Goal: Book appointment/travel/reservation

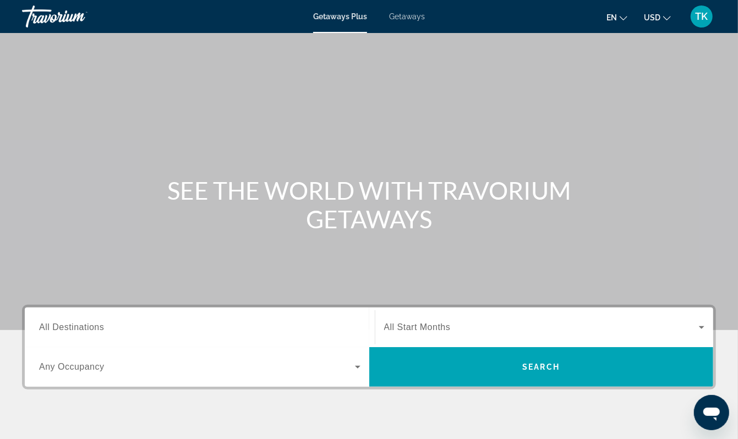
click at [405, 20] on span "Getaways" at bounding box center [407, 16] width 36 height 9
click at [406, 20] on span "Getaways" at bounding box center [406, 16] width 36 height 9
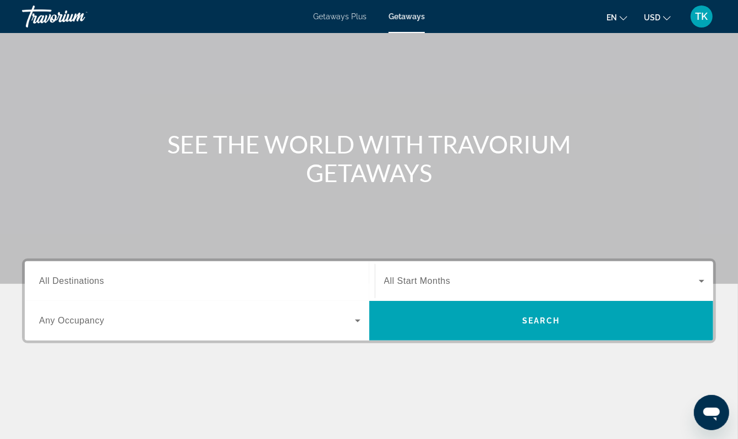
scroll to position [47, 0]
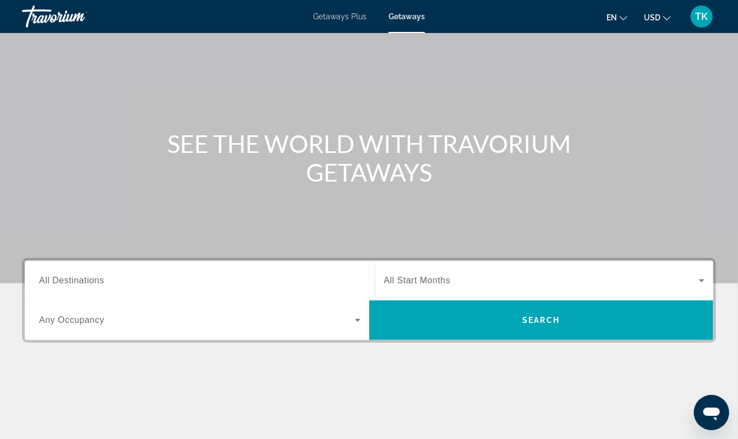
click at [69, 288] on input "Destination All Destinations" at bounding box center [199, 280] width 321 height 13
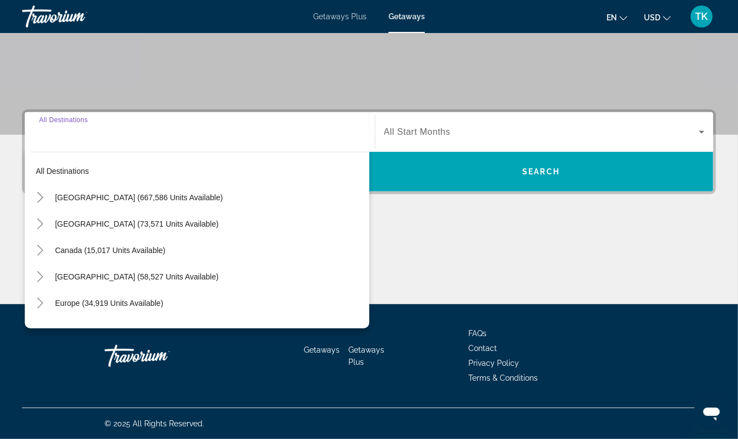
scroll to position [319, 0]
click at [43, 192] on icon "Toggle United States (667,586 units available)" at bounding box center [40, 197] width 11 height 11
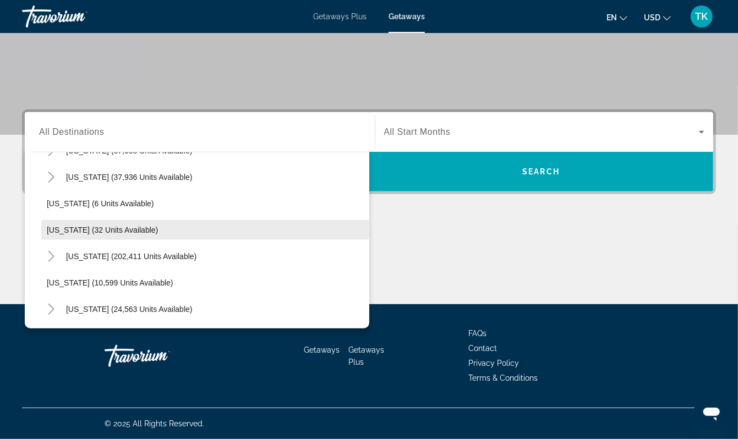
scroll to position [128, 0]
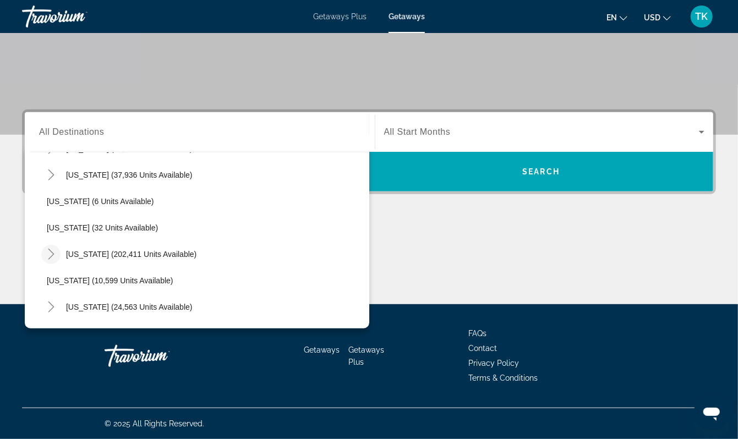
click at [57, 249] on icon "Toggle Florida (202,411 units available)" at bounding box center [51, 254] width 11 height 11
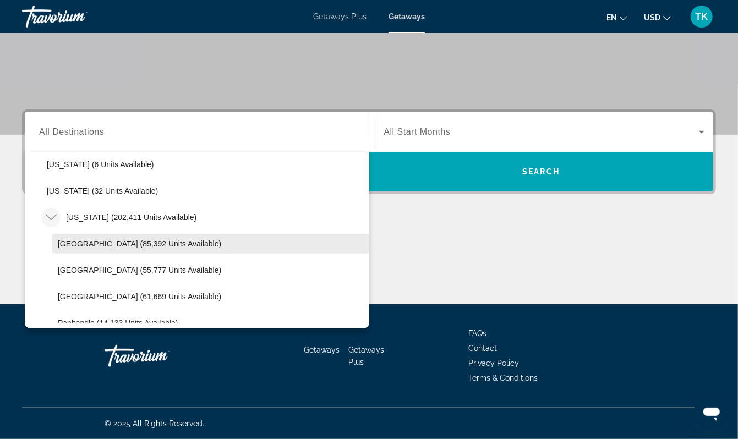
scroll to position [165, 0]
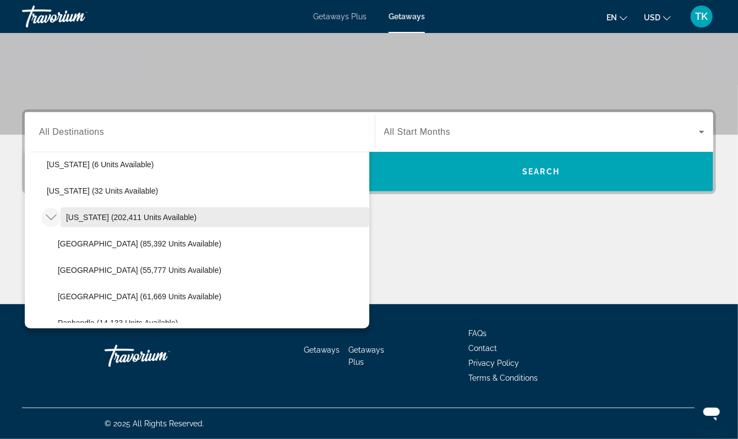
click at [89, 213] on span "[US_STATE] (202,411 units available)" at bounding box center [131, 217] width 130 height 9
type input "**********"
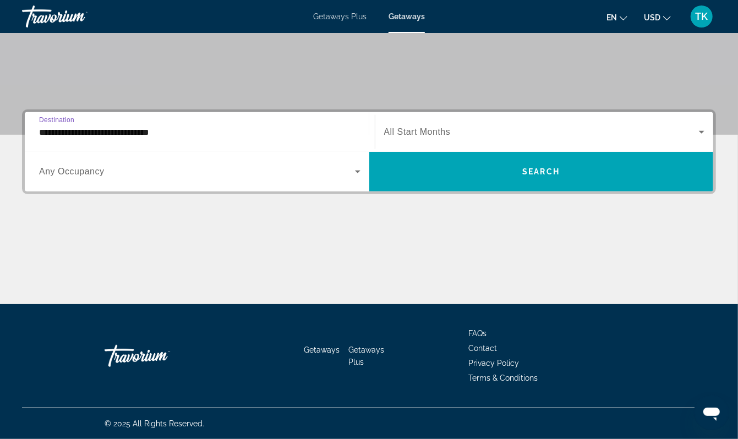
click at [441, 127] on span "All Start Months" at bounding box center [417, 131] width 67 height 9
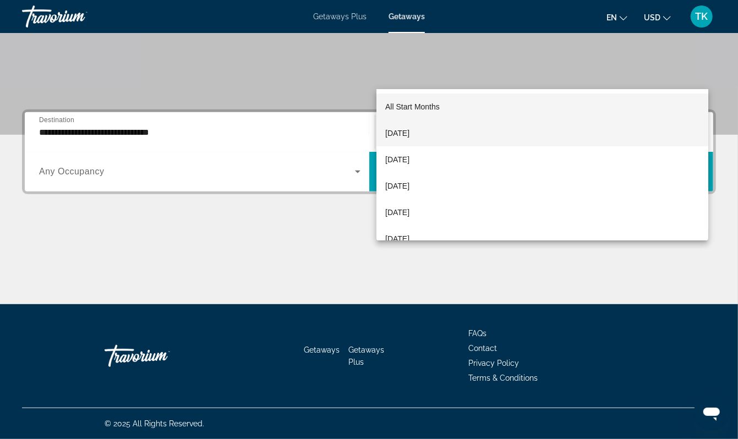
click at [409, 129] on span "[DATE]" at bounding box center [397, 133] width 24 height 13
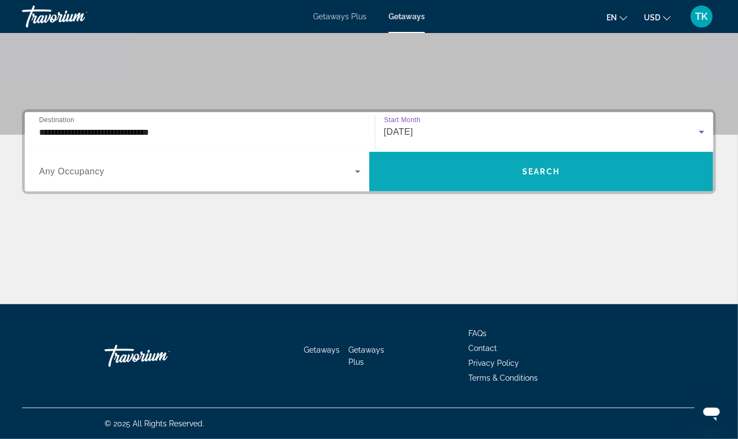
click at [533, 167] on span "Search" at bounding box center [540, 171] width 37 height 9
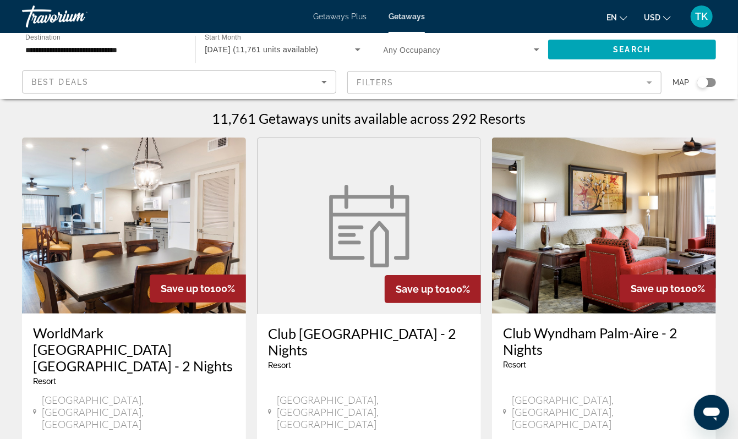
click at [699, 88] on div "Search widget" at bounding box center [702, 82] width 11 height 11
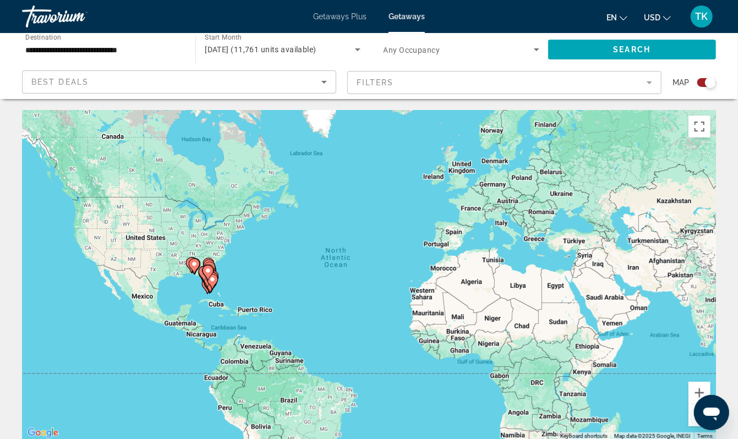
click at [192, 306] on div "To activate drag with keyboard, press Alt + Enter. Once in keyboard drag state,…" at bounding box center [369, 275] width 694 height 330
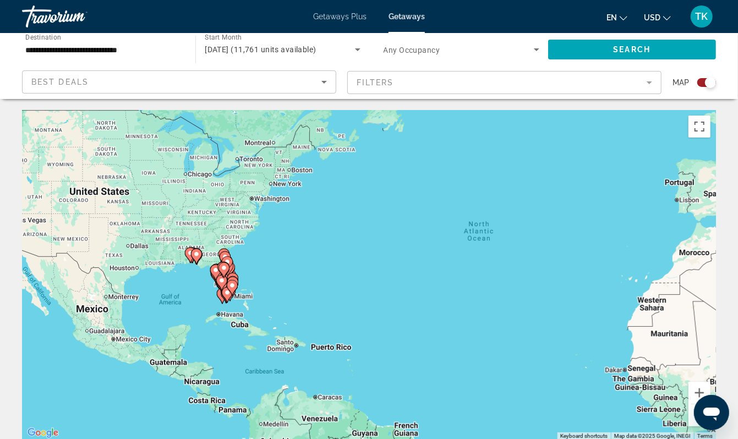
click at [192, 306] on div "To activate drag with keyboard, press Alt + Enter. Once in keyboard drag state,…" at bounding box center [369, 275] width 694 height 330
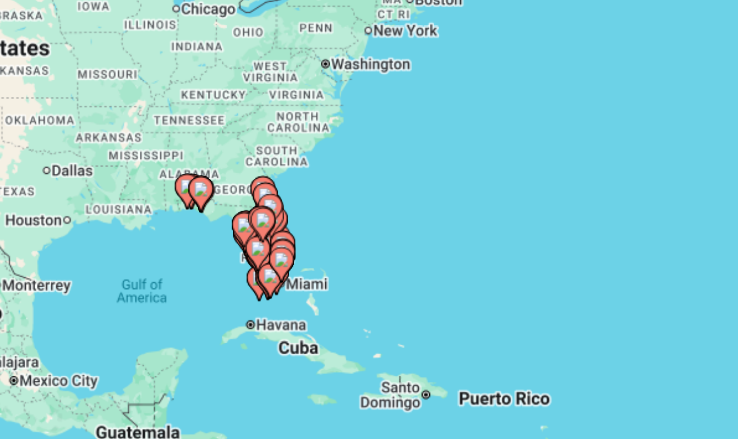
click at [83, 125] on div "To activate drag with keyboard, press Alt + Enter. Once in keyboard drag state,…" at bounding box center [369, 275] width 694 height 330
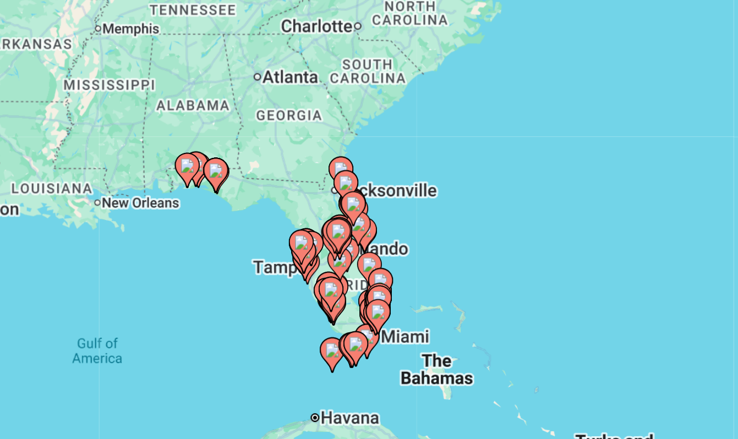
click at [87, 116] on div "To activate drag with keyboard, press Alt + Enter. Once in keyboard drag state,…" at bounding box center [369, 275] width 694 height 330
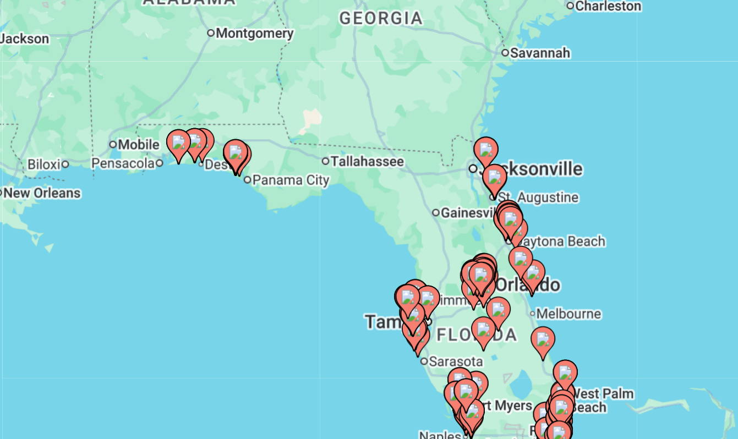
click at [95, 110] on div "To activate drag with keyboard, press Alt + Enter. Once in keyboard drag state,…" at bounding box center [369, 275] width 694 height 330
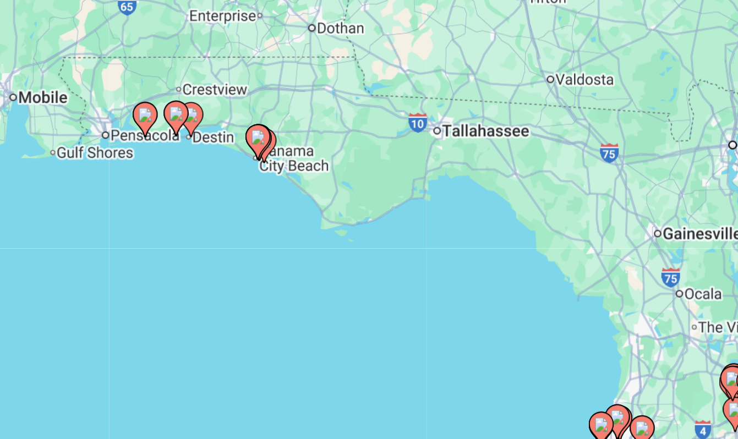
click at [106, 110] on div "To activate drag with keyboard, press Alt + Enter. Once in keyboard drag state,…" at bounding box center [369, 275] width 694 height 330
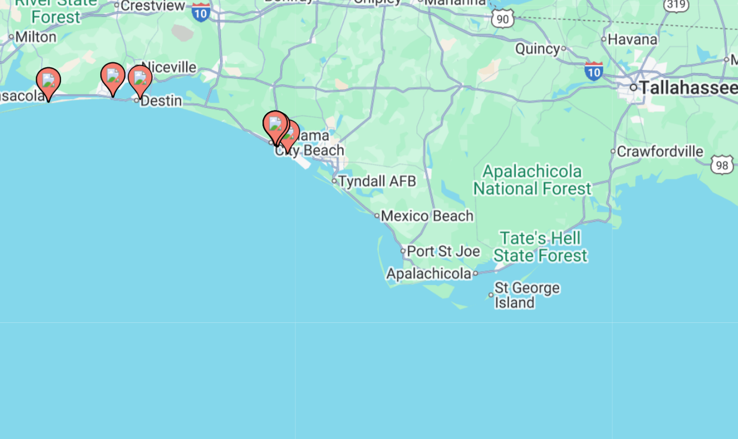
click at [112, 110] on div "To activate drag with keyboard, press Alt + Enter. Once in keyboard drag state,…" at bounding box center [369, 275] width 694 height 330
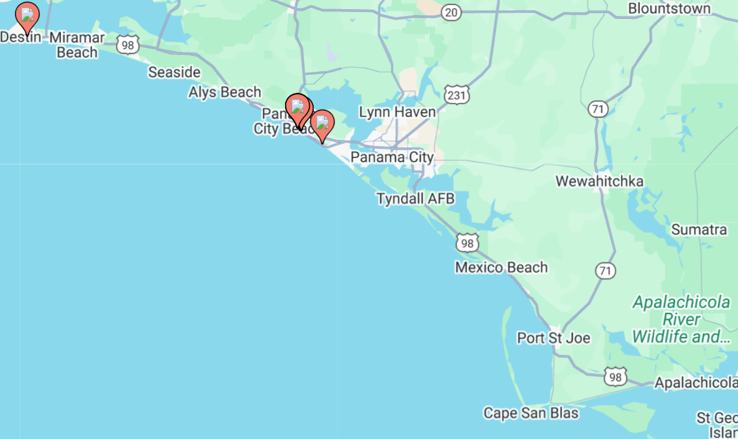
click at [126, 110] on div "To activate drag with keyboard, press Alt + Enter. Once in keyboard drag state,…" at bounding box center [369, 275] width 694 height 330
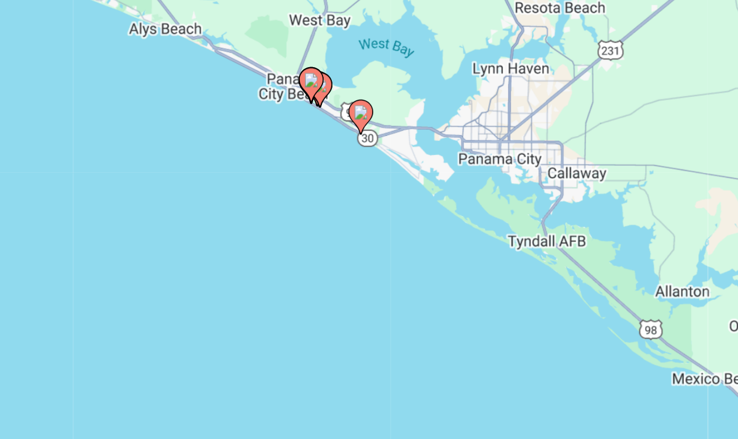
click at [139, 110] on div "To activate drag with keyboard, press Alt + Enter. Once in keyboard drag state,…" at bounding box center [369, 275] width 694 height 330
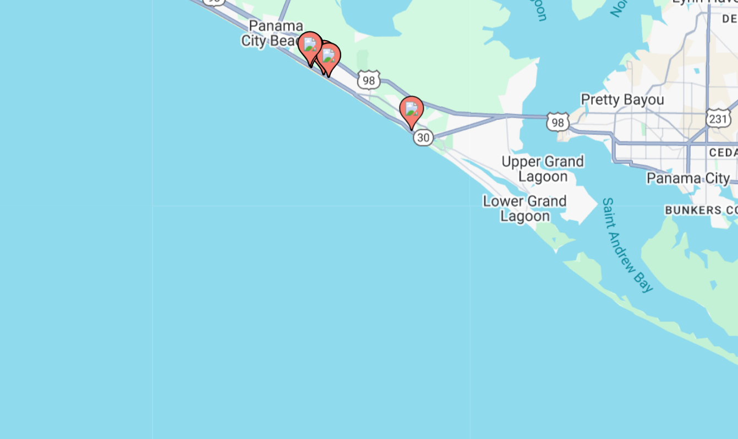
click at [140, 110] on div "To activate drag with keyboard, press Alt + Enter. Once in keyboard drag state,…" at bounding box center [369, 275] width 694 height 330
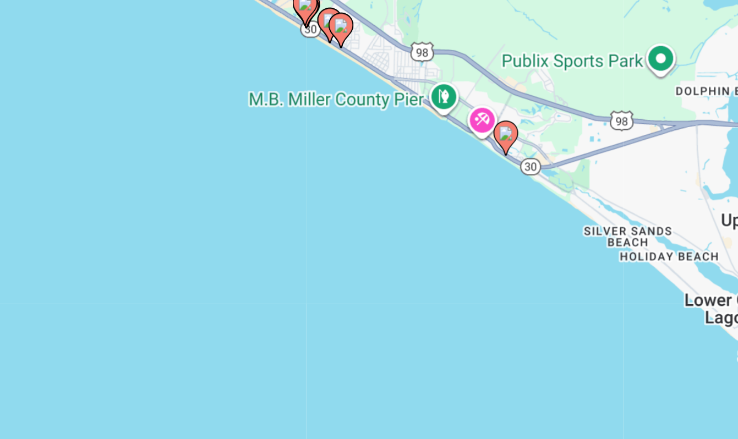
click at [136, 110] on div "To activate drag with keyboard, press Alt + Enter. Once in keyboard drag state,…" at bounding box center [369, 275] width 694 height 330
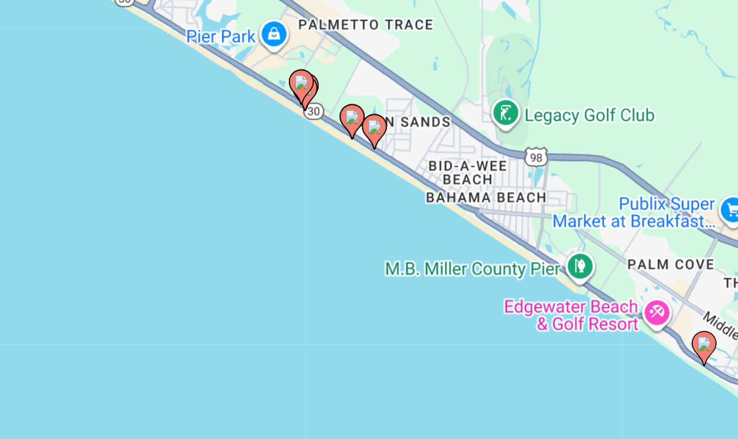
click at [131, 110] on div "To activate drag with keyboard, press Alt + Enter. Once in keyboard drag state,…" at bounding box center [369, 275] width 694 height 330
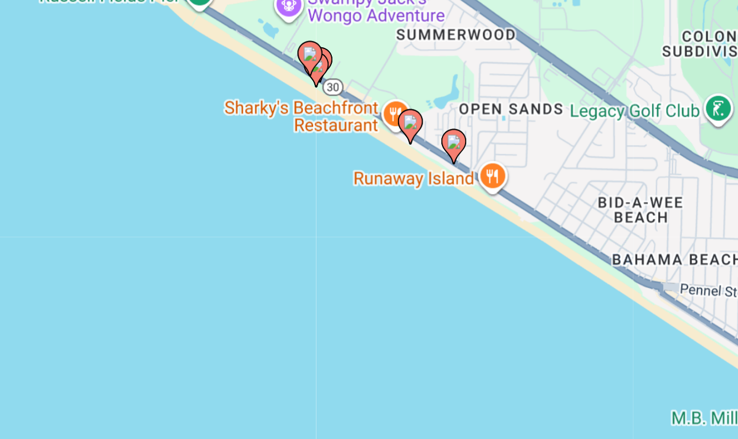
click at [119, 110] on div "To activate drag with keyboard, press Alt + Enter. Once in keyboard drag state,…" at bounding box center [369, 275] width 694 height 330
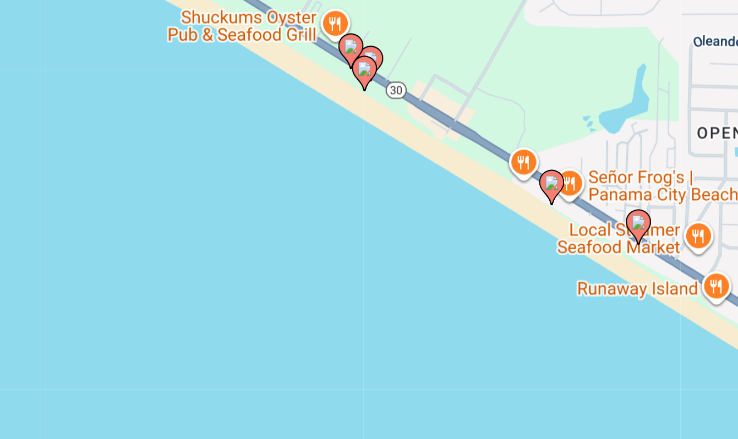
click at [266, 140] on image "Main content" at bounding box center [269, 143] width 7 height 7
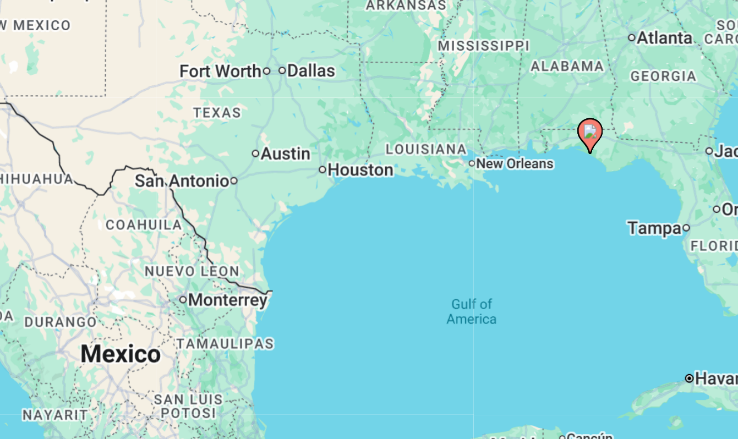
click at [366, 261] on image "Main content" at bounding box center [369, 264] width 7 height 7
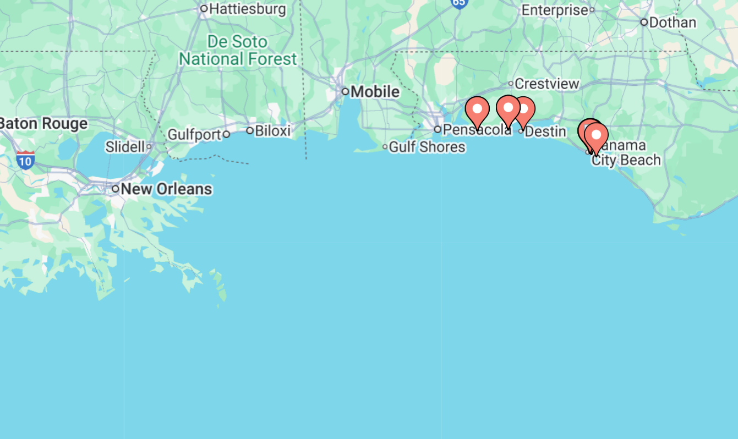
click at [364, 260] on icon "Main content" at bounding box center [369, 267] width 10 height 14
type input "**********"
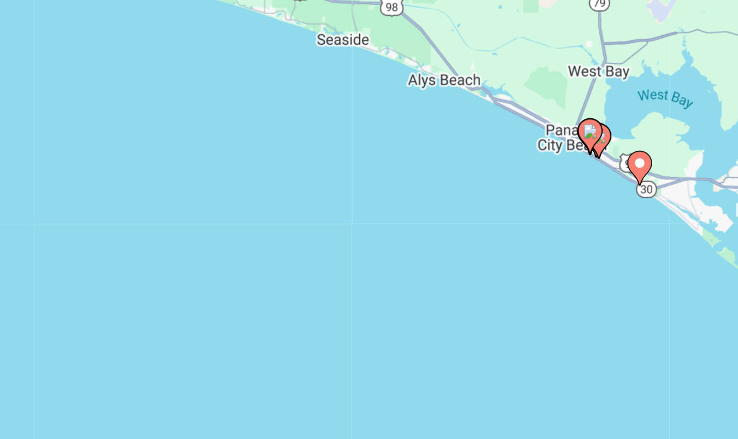
click at [366, 261] on image "Main content" at bounding box center [369, 264] width 7 height 7
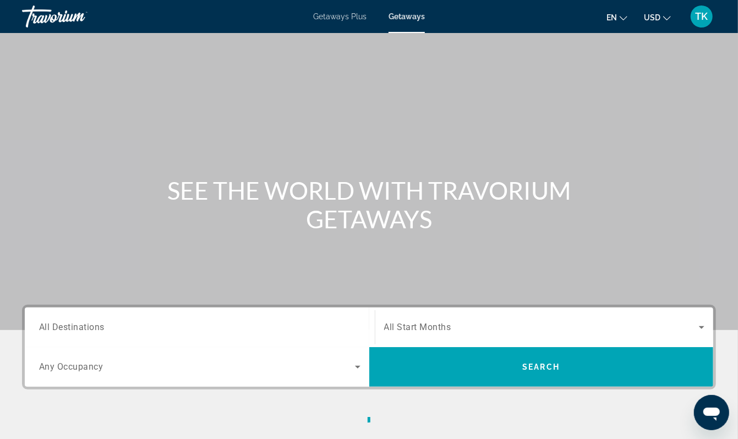
scroll to position [64, 0]
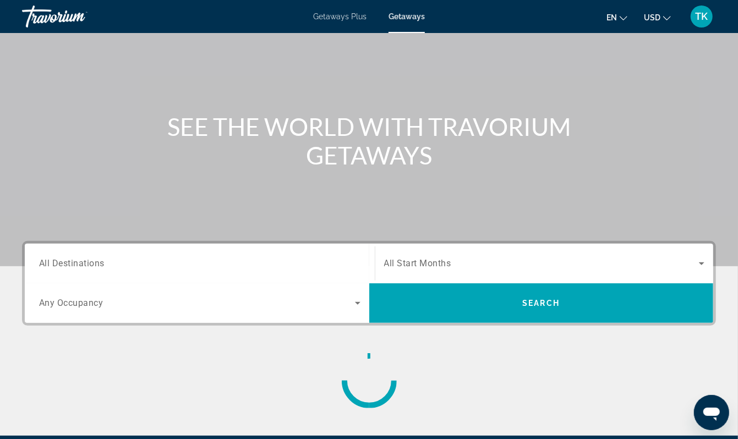
click at [75, 268] on span "All Destinations" at bounding box center [71, 263] width 65 height 10
click at [75, 271] on input "Destination All Destinations" at bounding box center [199, 263] width 321 height 13
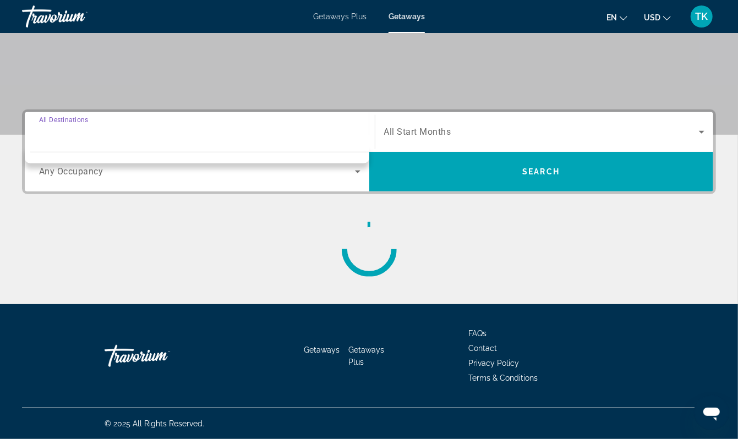
scroll to position [308, 0]
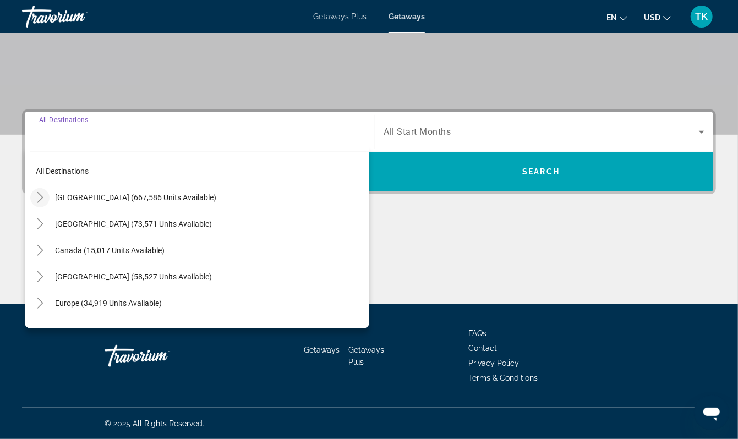
click at [45, 192] on icon "Toggle United States (667,586 units available)" at bounding box center [40, 197] width 11 height 11
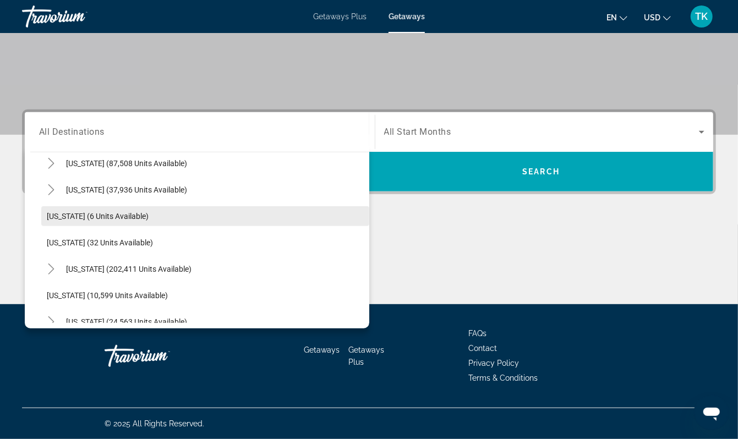
scroll to position [119, 0]
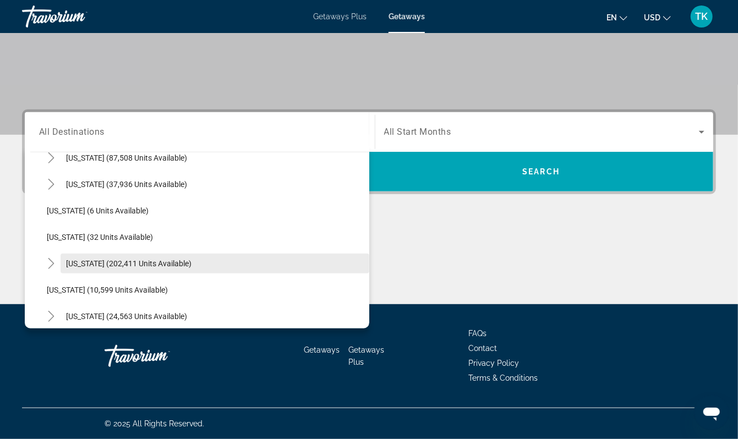
click at [106, 259] on span "[US_STATE] (202,411 units available)" at bounding box center [128, 263] width 125 height 9
type input "**********"
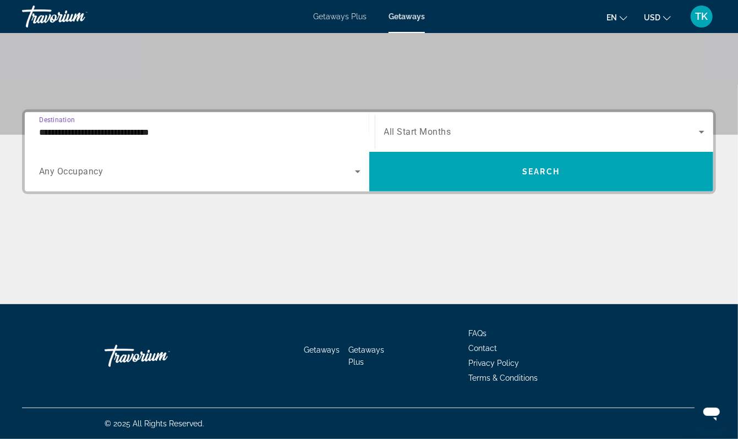
scroll to position [319, 0]
click at [467, 125] on span "Search widget" at bounding box center [541, 131] width 315 height 13
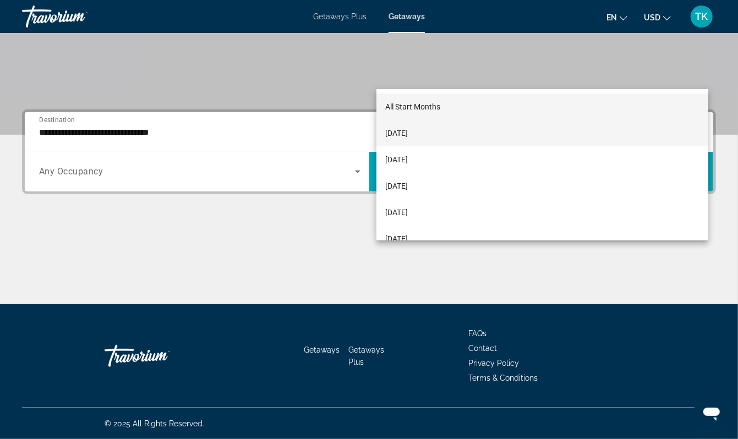
click at [408, 130] on span "[DATE]" at bounding box center [396, 133] width 23 height 13
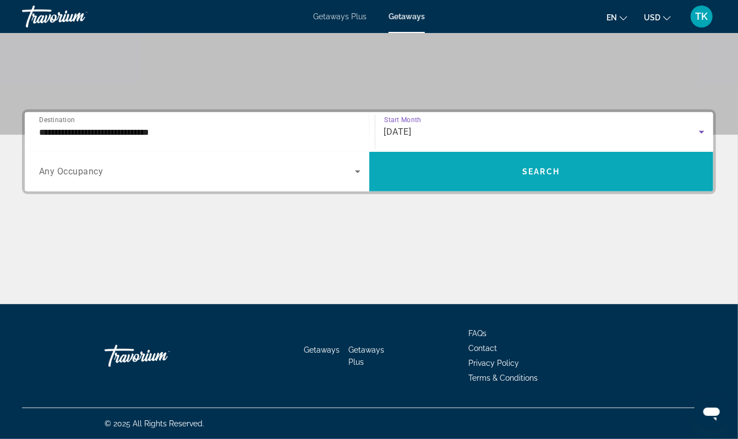
click at [524, 167] on span "Search" at bounding box center [540, 171] width 37 height 9
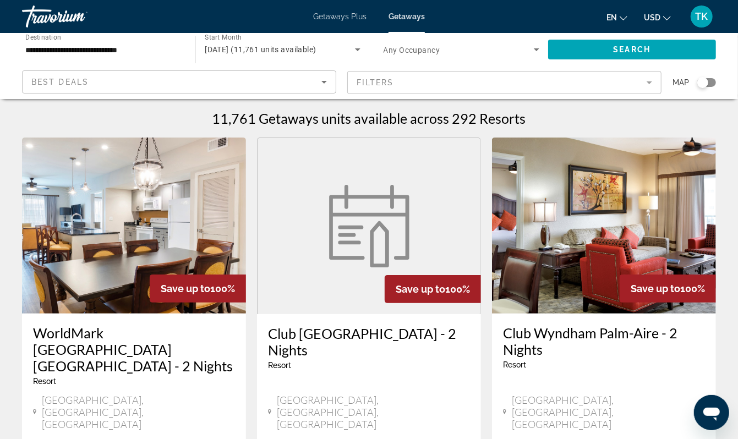
click at [636, 94] on mat-form-field "Filters" at bounding box center [504, 82] width 314 height 23
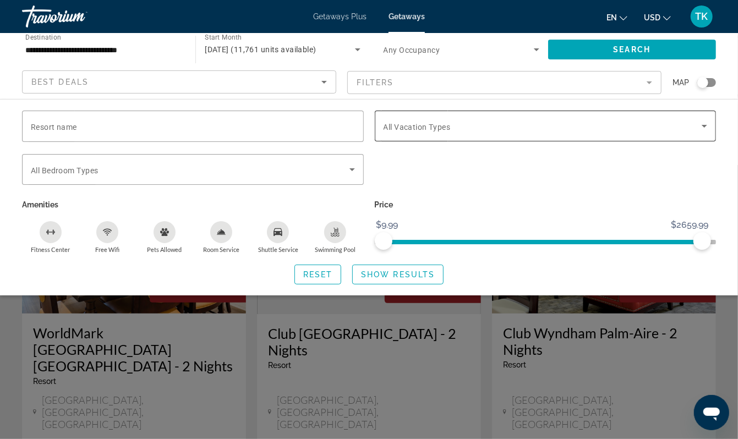
click at [700, 133] on icon "Search widget" at bounding box center [703, 125] width 13 height 13
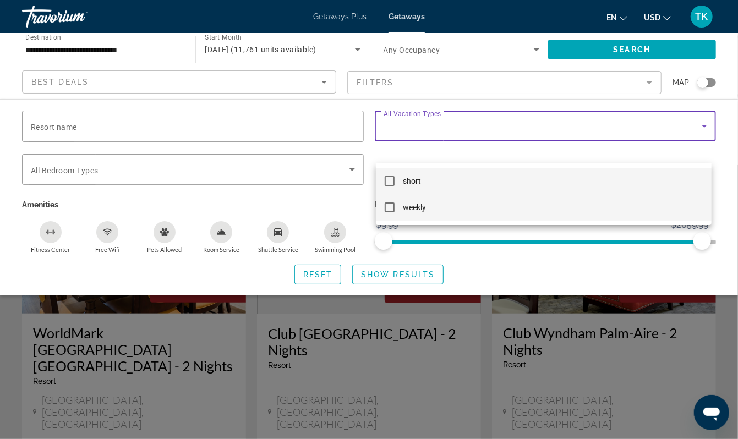
click at [459, 205] on mat-option "weekly" at bounding box center [544, 207] width 336 height 26
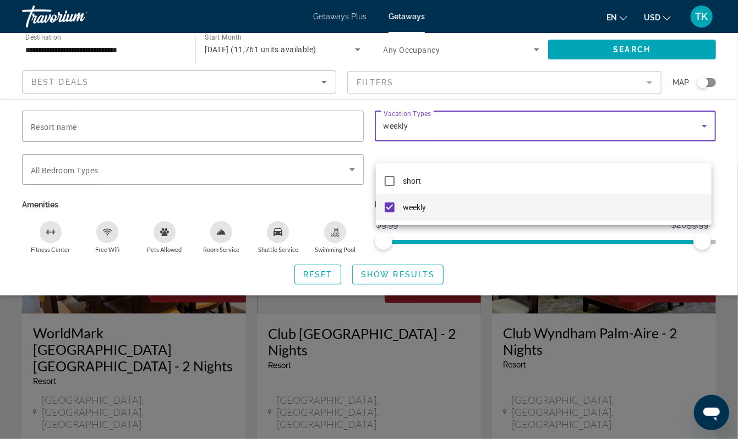
click at [573, 240] on div at bounding box center [369, 219] width 738 height 439
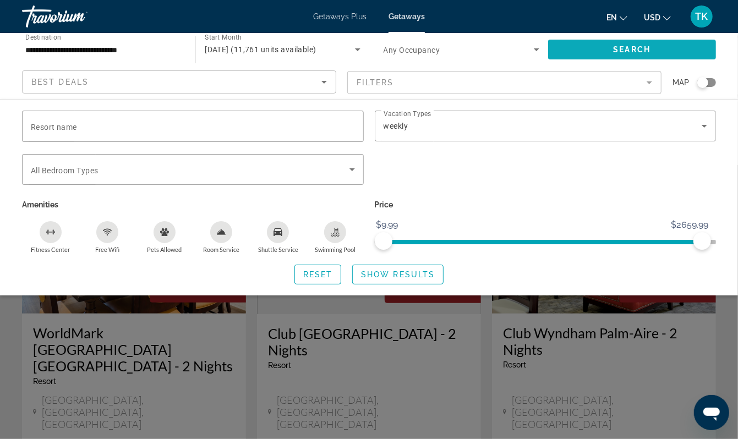
click at [654, 56] on span "Search widget" at bounding box center [632, 49] width 168 height 26
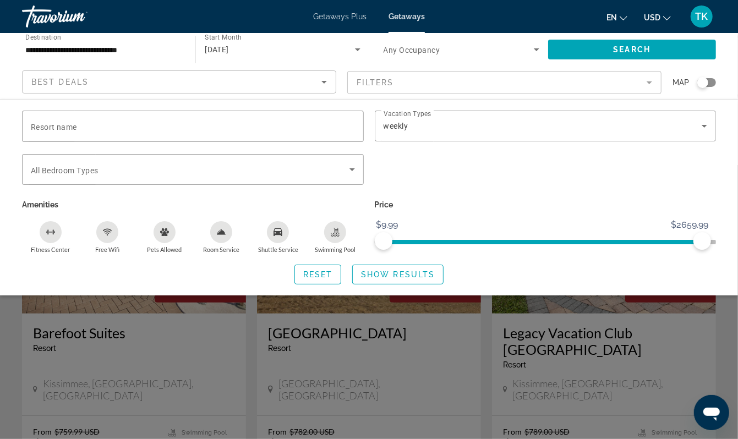
click at [487, 377] on div "Search widget" at bounding box center [369, 302] width 738 height 274
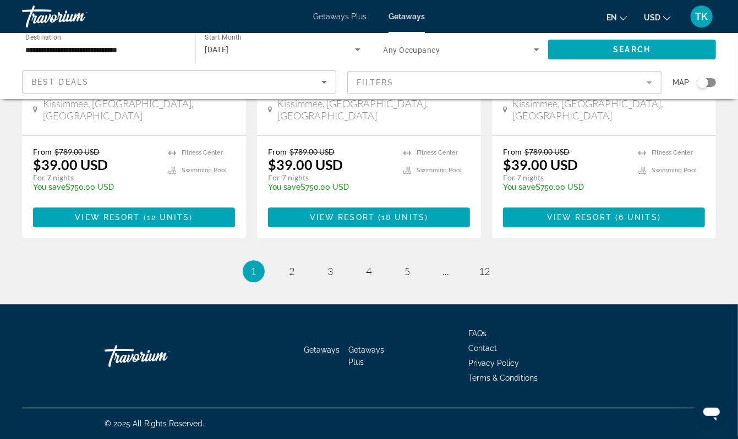
scroll to position [1719, 0]
click at [282, 281] on link "page 2" at bounding box center [291, 271] width 19 height 19
click at [328, 277] on span "3" at bounding box center [331, 271] width 6 height 12
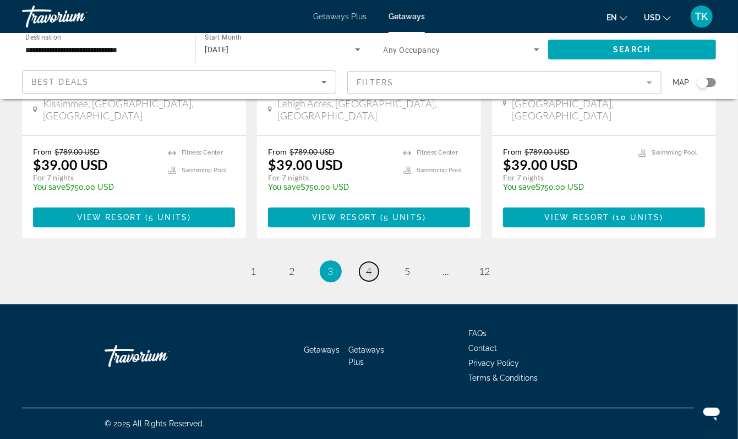
click at [370, 277] on span "4" at bounding box center [369, 271] width 6 height 12
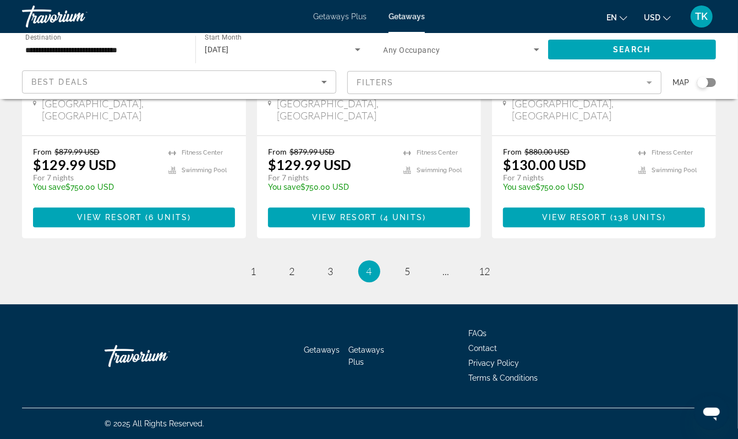
scroll to position [1723, 0]
click at [410, 277] on span "5" at bounding box center [408, 271] width 6 height 12
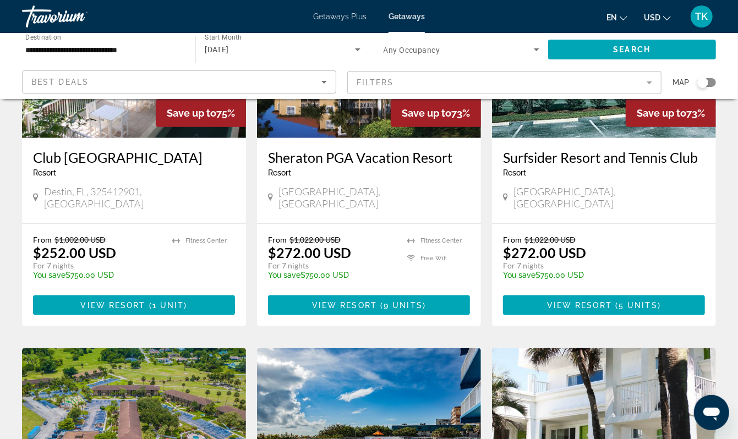
scroll to position [595, 0]
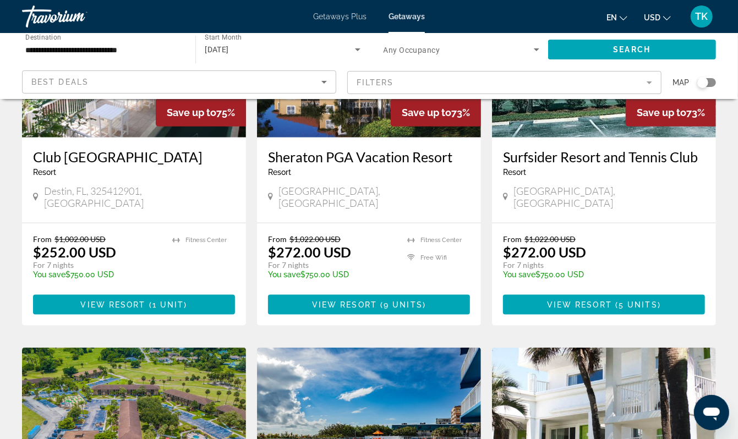
click at [95, 138] on img "Main content" at bounding box center [134, 49] width 224 height 176
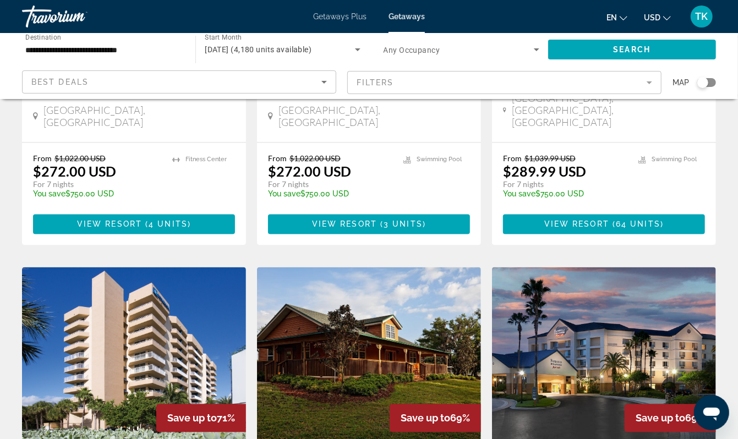
scroll to position [1076, 0]
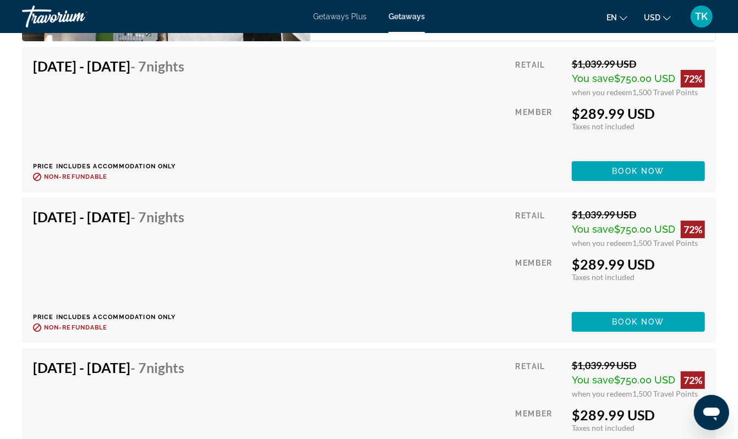
scroll to position [2062, 0]
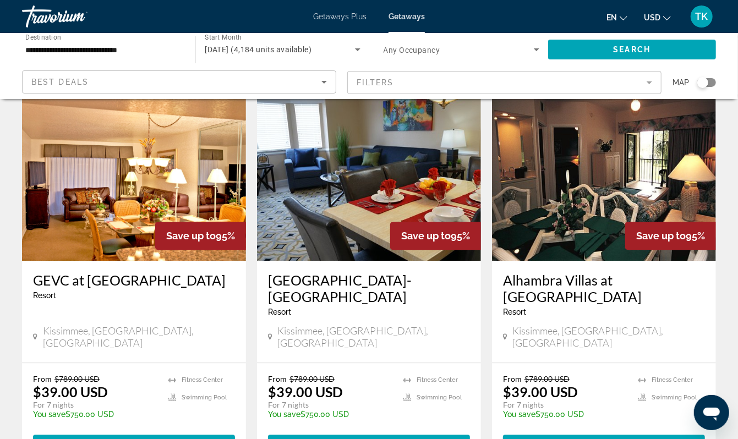
scroll to position [1809, 0]
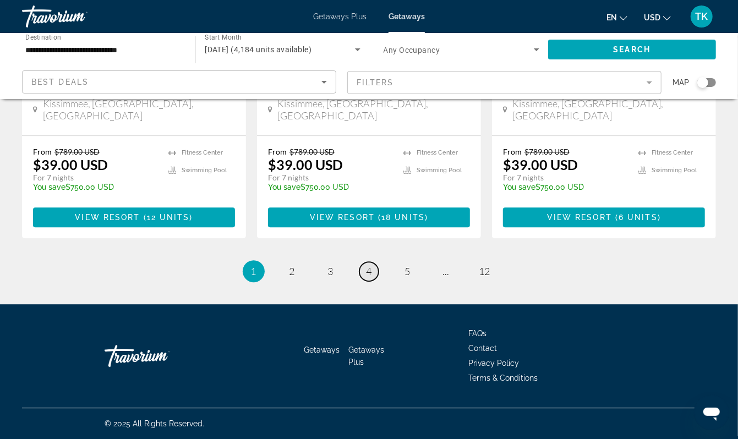
click at [367, 265] on span "4" at bounding box center [369, 271] width 6 height 12
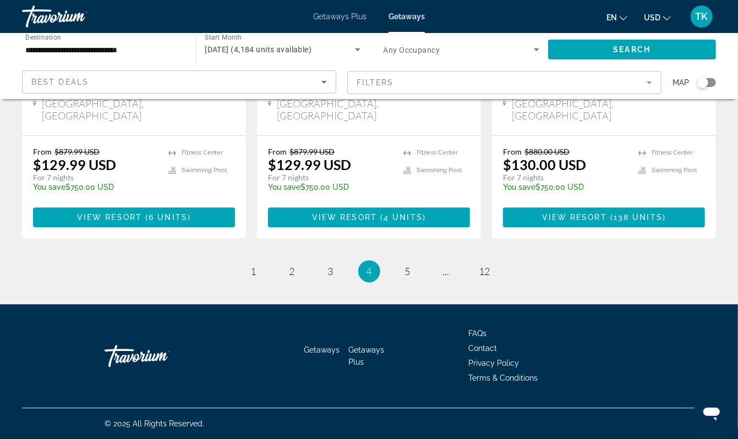
scroll to position [1750, 0]
click at [410, 265] on span "5" at bounding box center [408, 271] width 6 height 12
click at [410, 277] on span "6" at bounding box center [408, 271] width 6 height 12
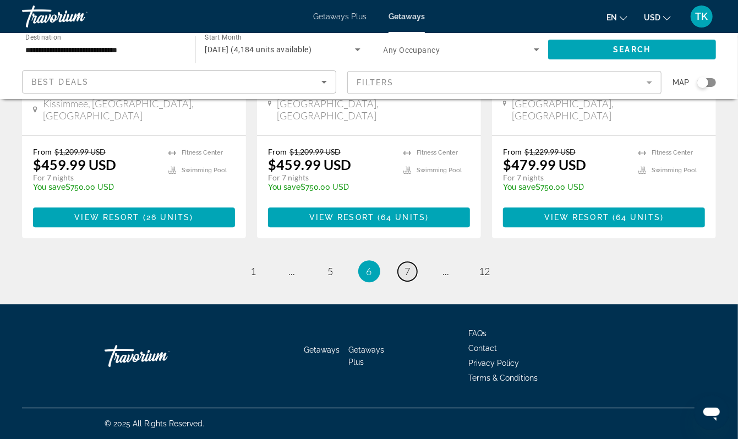
click at [410, 277] on span "7" at bounding box center [408, 271] width 6 height 12
click at [410, 277] on span "8" at bounding box center [408, 271] width 6 height 12
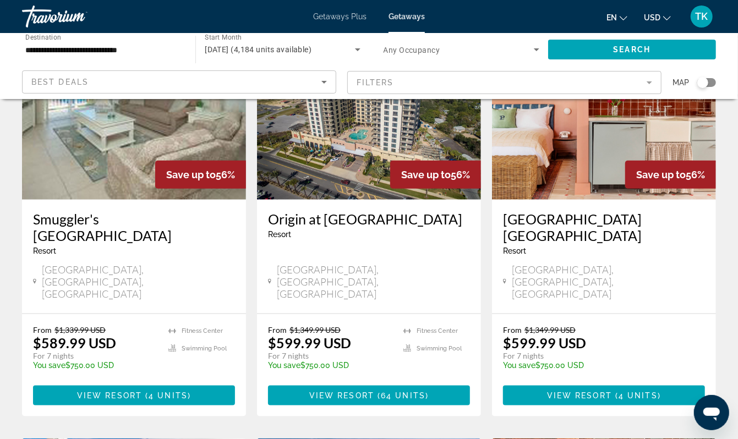
scroll to position [488, 0]
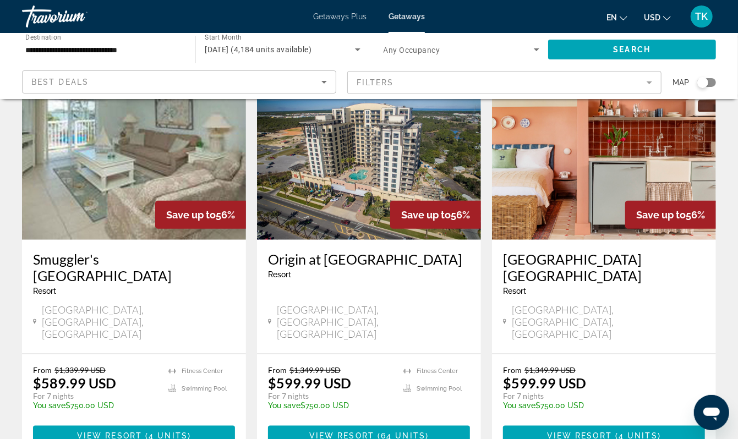
click at [404, 240] on img "Main content" at bounding box center [369, 152] width 224 height 176
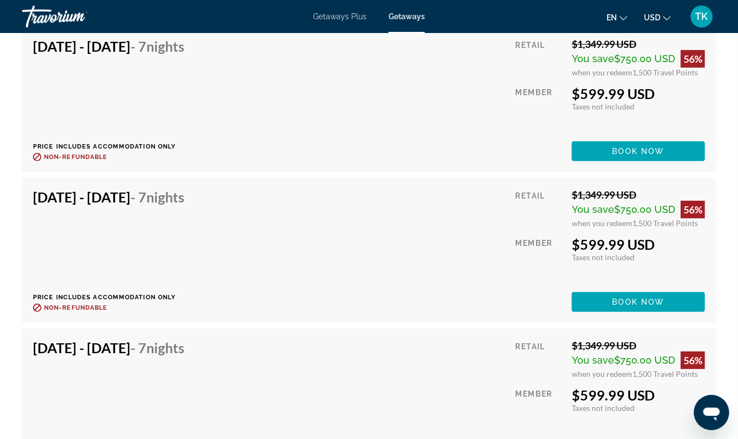
scroll to position [2320, 0]
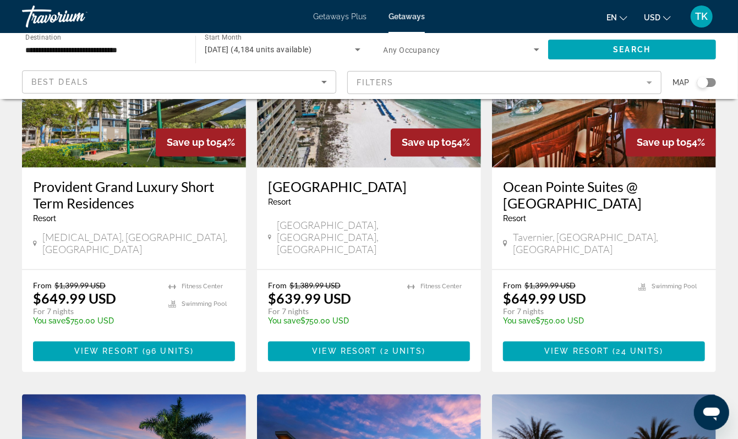
scroll to position [984, 0]
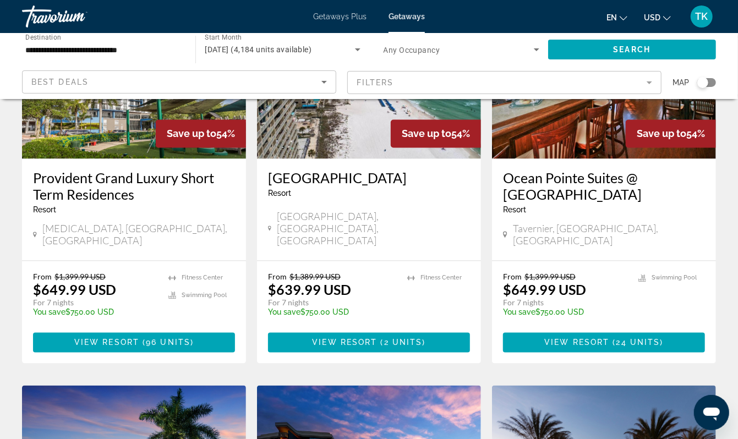
click at [405, 159] on img "Main content" at bounding box center [369, 71] width 224 height 176
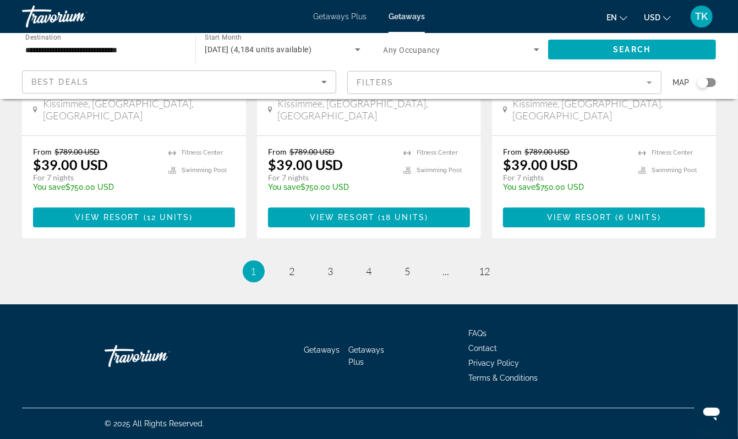
scroll to position [1809, 0]
click at [410, 265] on span "5" at bounding box center [408, 271] width 6 height 12
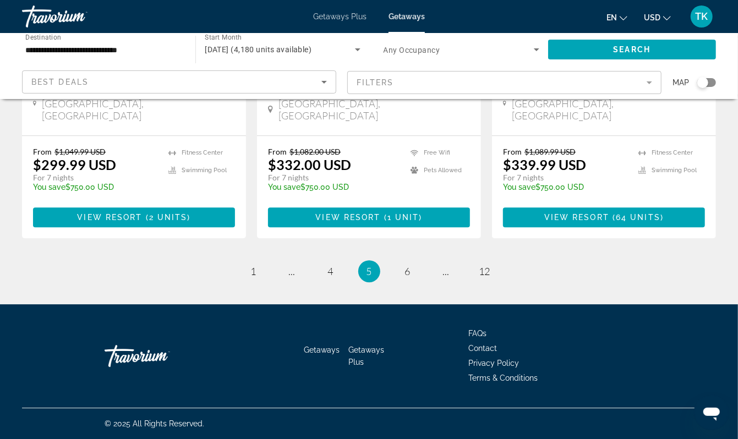
scroll to position [1789, 0]
click at [410, 265] on span "6" at bounding box center [408, 271] width 6 height 12
click at [410, 265] on span "7" at bounding box center [408, 271] width 6 height 12
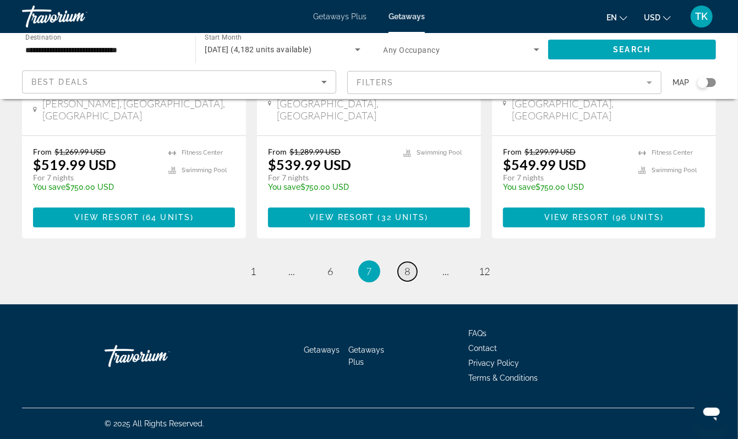
click at [410, 277] on span "8" at bounding box center [408, 271] width 6 height 12
click at [410, 277] on span "9" at bounding box center [408, 271] width 6 height 12
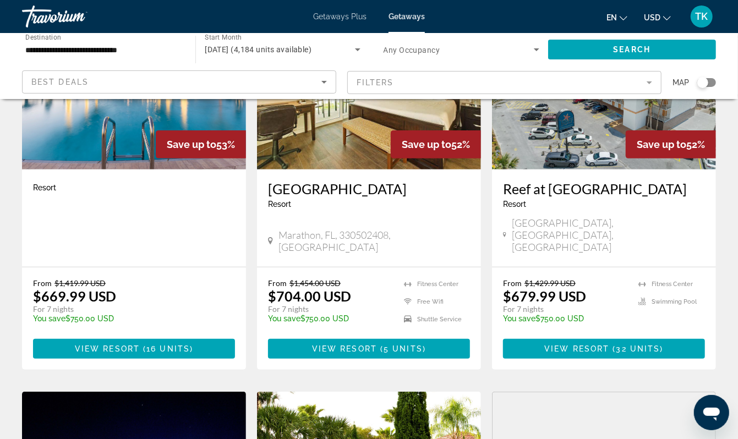
scroll to position [146, 0]
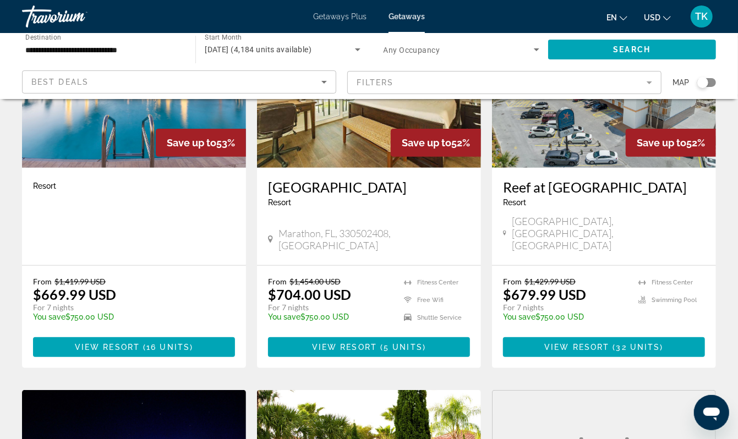
click at [559, 168] on img "Main content" at bounding box center [604, 80] width 224 height 176
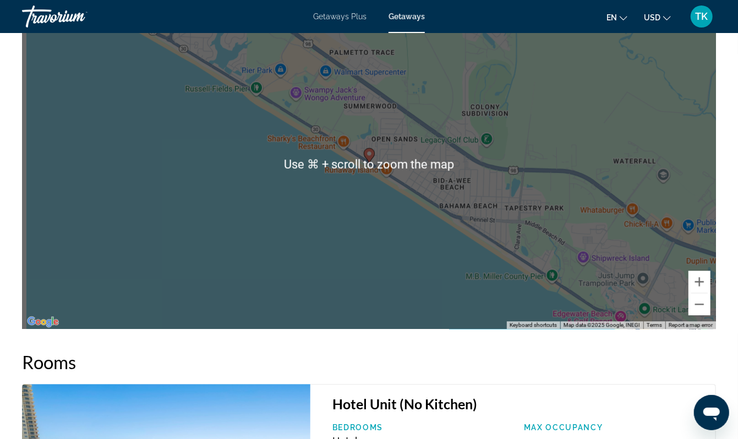
scroll to position [1048, 0]
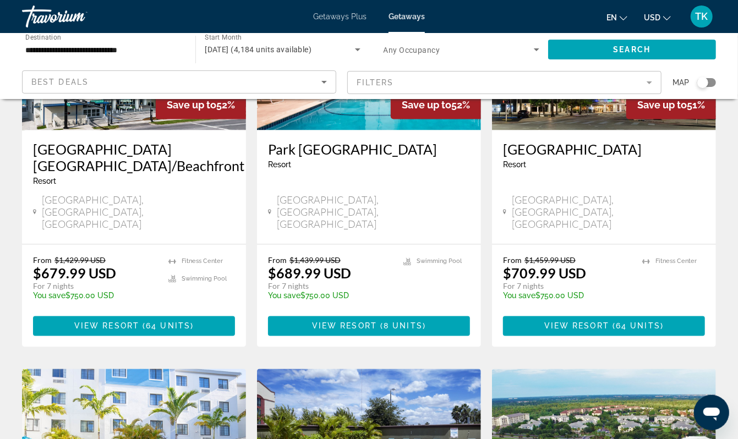
scroll to position [1032, 0]
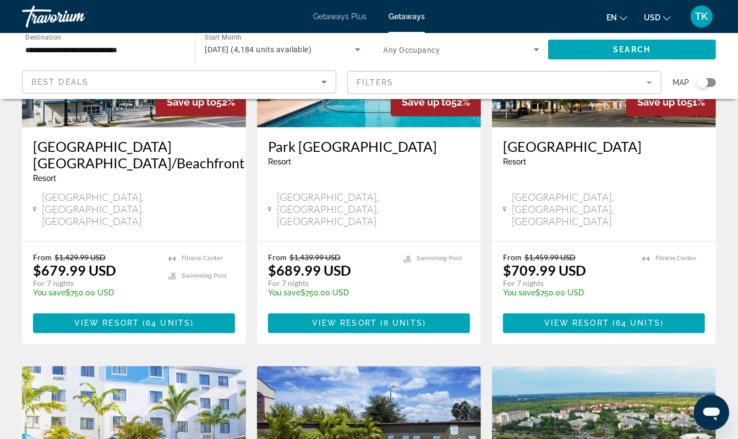
click at [128, 128] on img "Main content" at bounding box center [134, 40] width 224 height 176
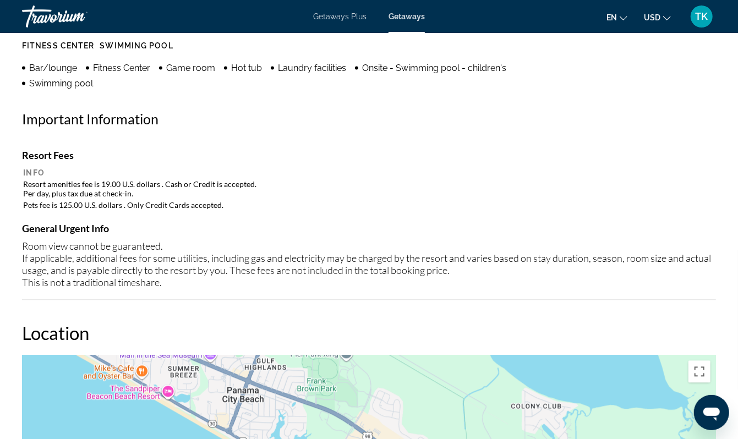
scroll to position [961, 0]
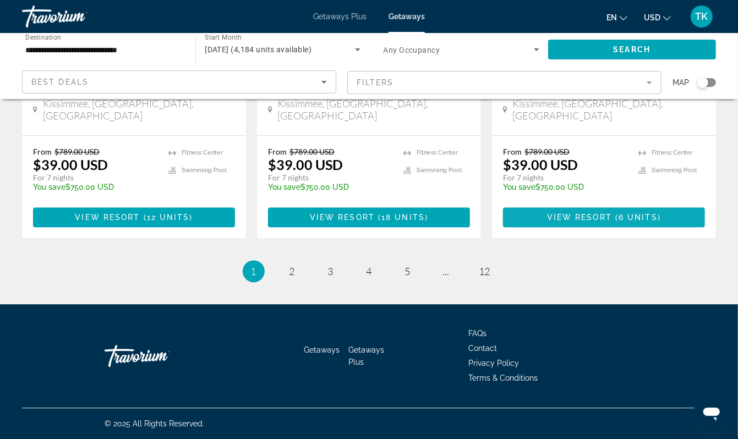
scroll to position [1805, 0]
click at [455, 262] on link "page ..." at bounding box center [445, 271] width 19 height 19
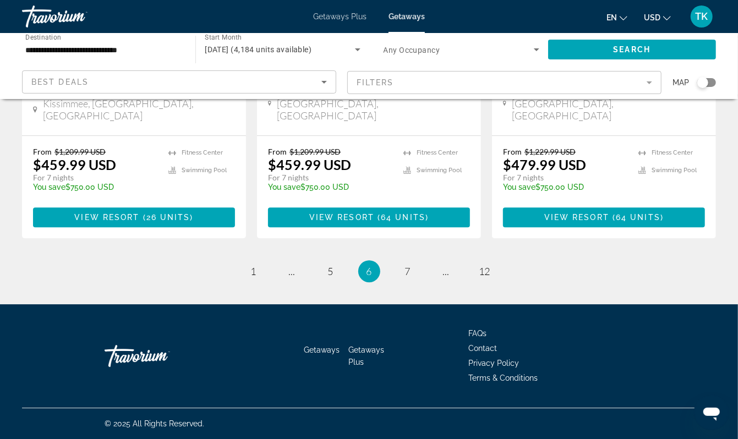
scroll to position [1809, 0]
click at [410, 265] on span "7" at bounding box center [408, 271] width 6 height 12
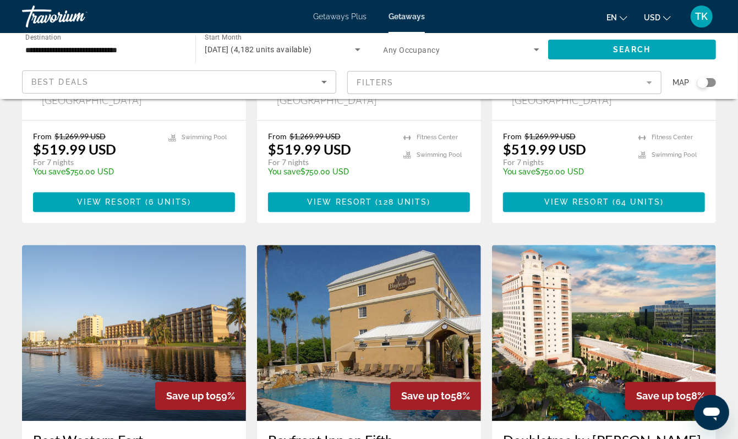
scroll to position [1789, 0]
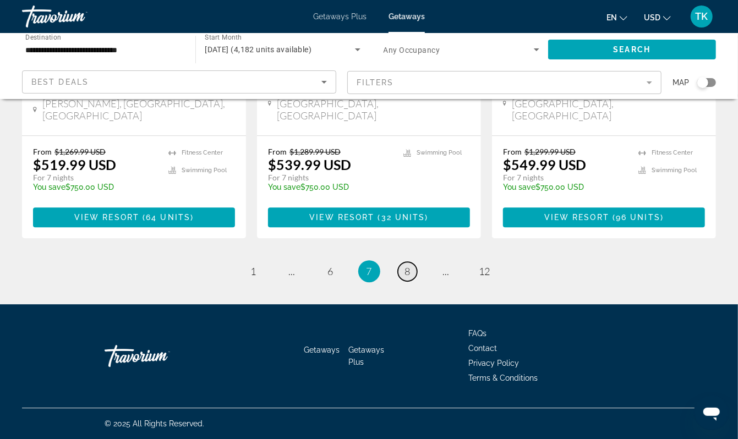
click at [410, 265] on span "8" at bounding box center [408, 271] width 6 height 12
click at [410, 277] on span "9" at bounding box center [408, 271] width 6 height 12
click at [413, 277] on span "10" at bounding box center [407, 271] width 11 height 12
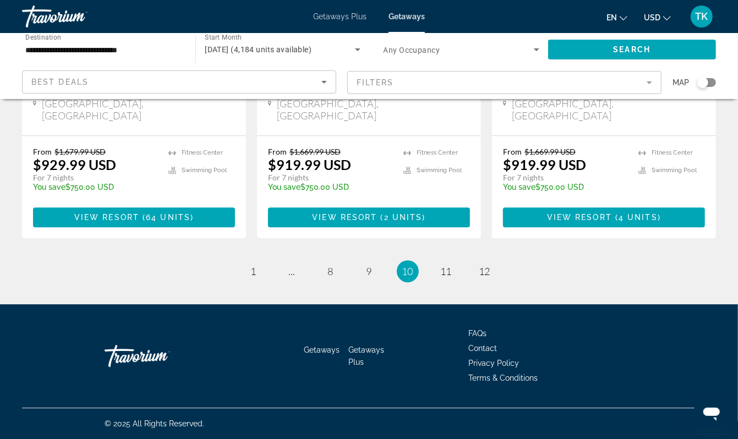
scroll to position [1726, 0]
click at [452, 277] on span "11" at bounding box center [446, 271] width 11 height 12
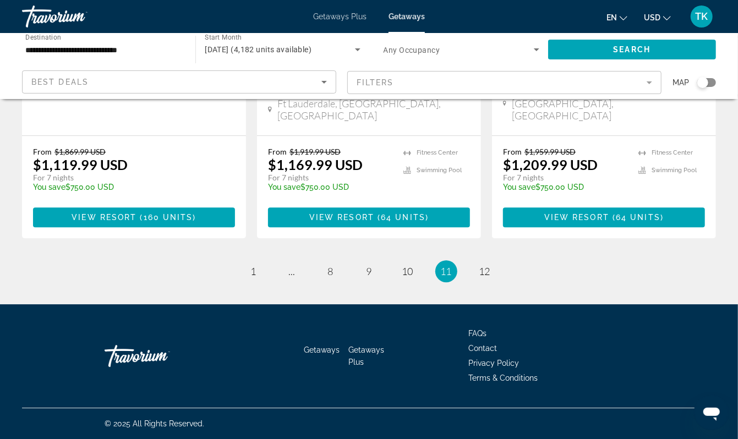
scroll to position [1596, 0]
click at [490, 277] on span "12" at bounding box center [484, 271] width 11 height 12
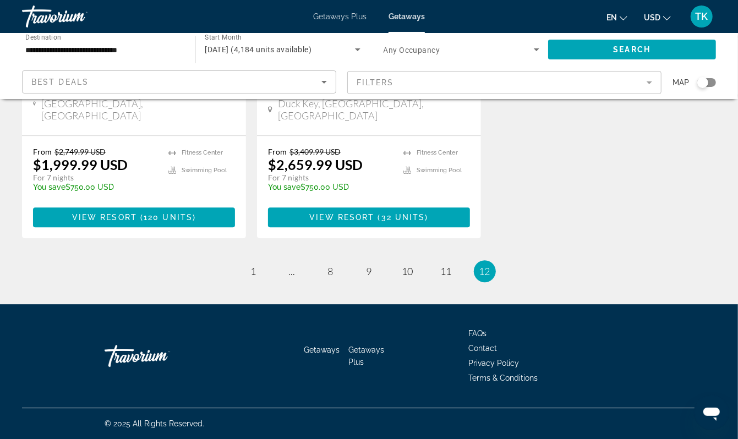
scroll to position [1809, 0]
click at [452, 265] on span "11" at bounding box center [446, 271] width 11 height 12
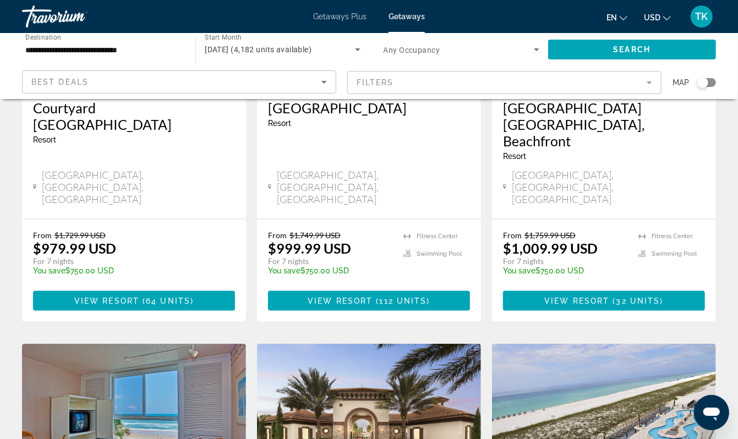
scroll to position [619, 0]
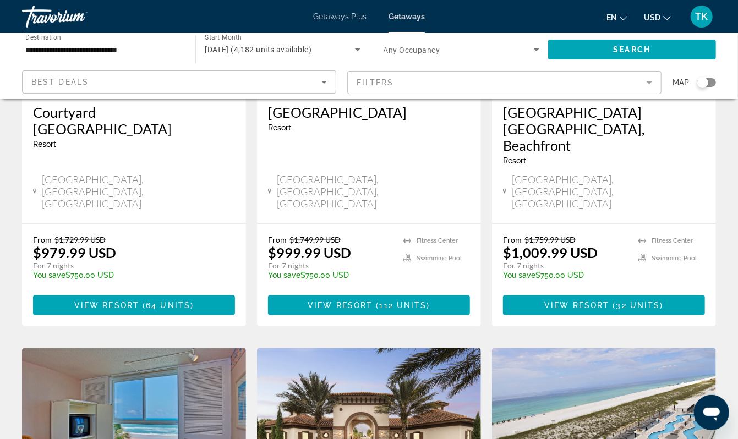
click at [583, 93] on img "Main content" at bounding box center [604, 5] width 224 height 176
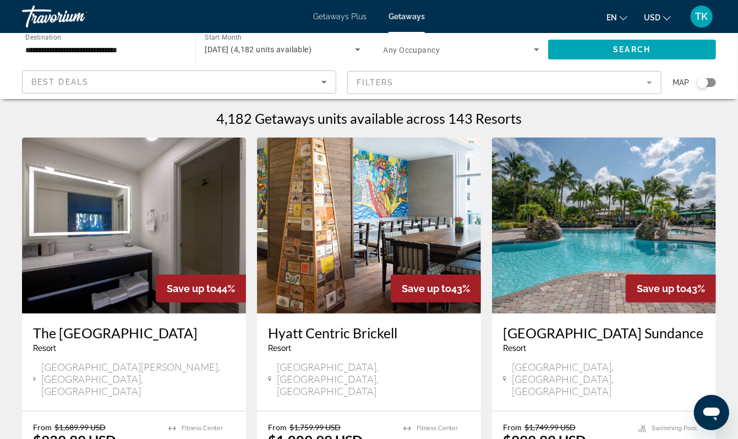
click at [285, 54] on span "September 2025 (4,182 units available)" at bounding box center [258, 49] width 107 height 9
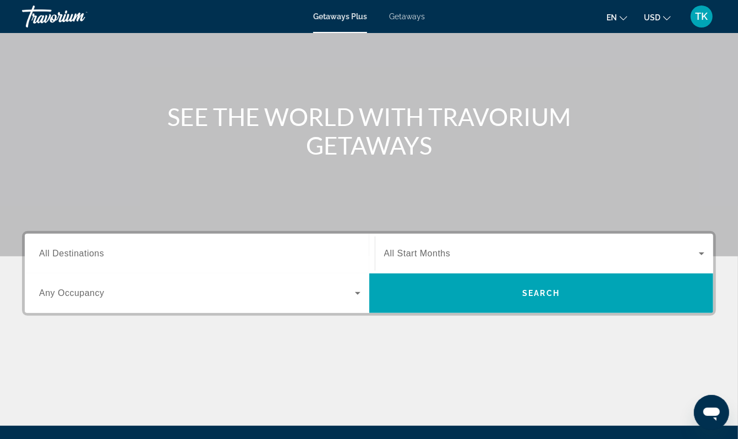
scroll to position [73, 0]
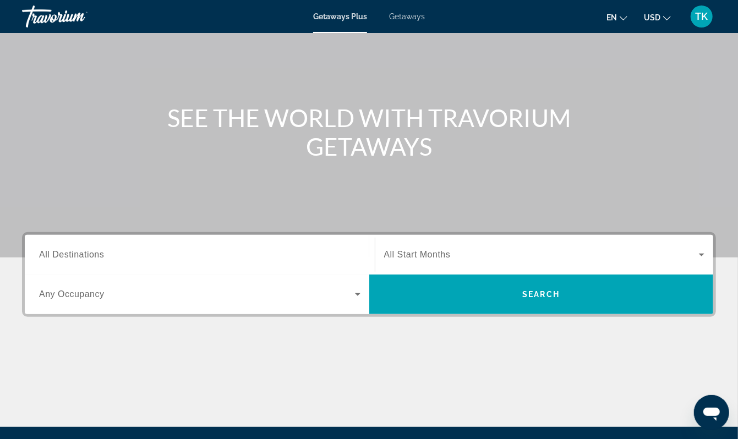
click at [74, 259] on span "All Destinations" at bounding box center [71, 254] width 65 height 9
click at [74, 262] on input "Destination All Destinations" at bounding box center [199, 255] width 321 height 13
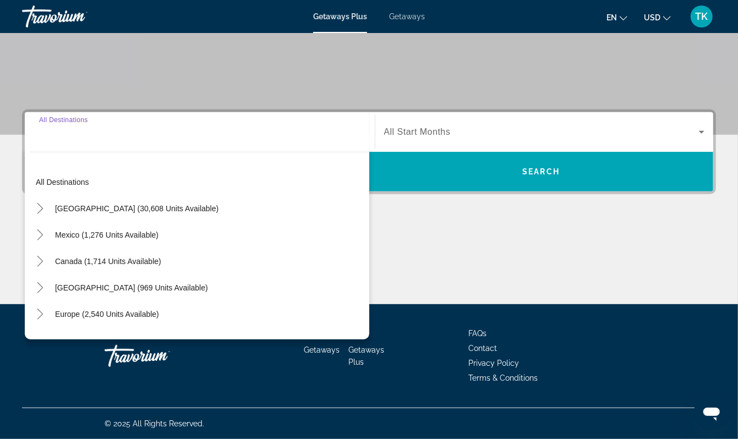
scroll to position [319, 0]
click at [46, 203] on icon "Toggle United States (30,608 units available)" at bounding box center [40, 208] width 11 height 11
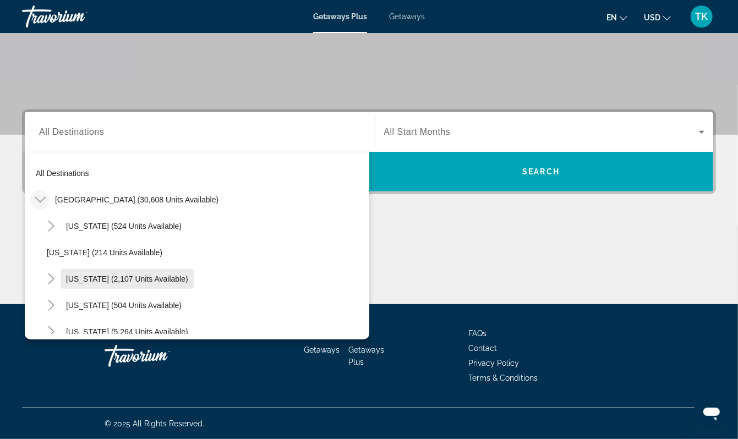
scroll to position [9, 0]
click at [95, 327] on span "Florida (5,264 units available)" at bounding box center [127, 331] width 122 height 9
type input "**********"
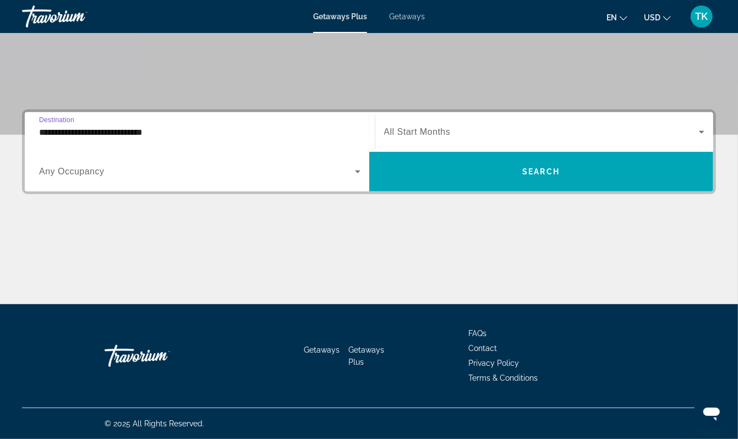
click at [409, 127] on span "All Start Months" at bounding box center [417, 131] width 67 height 9
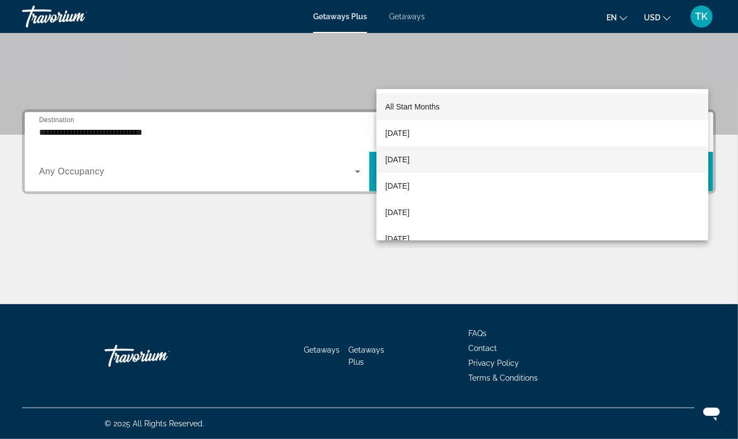
click at [409, 160] on span "[DATE]" at bounding box center [397, 159] width 24 height 13
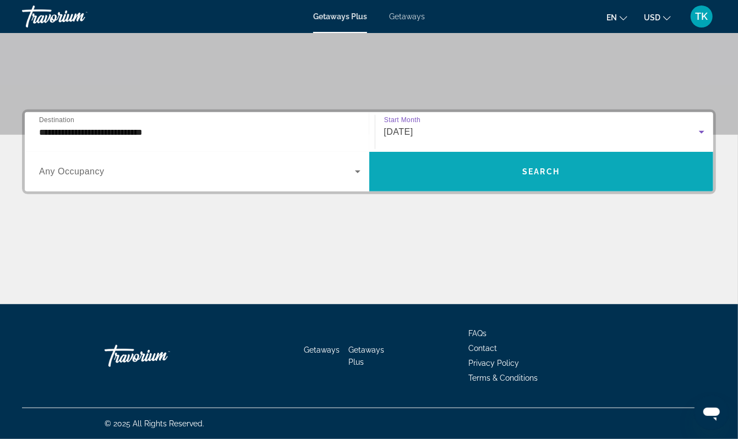
click at [543, 167] on span "Search" at bounding box center [540, 171] width 37 height 9
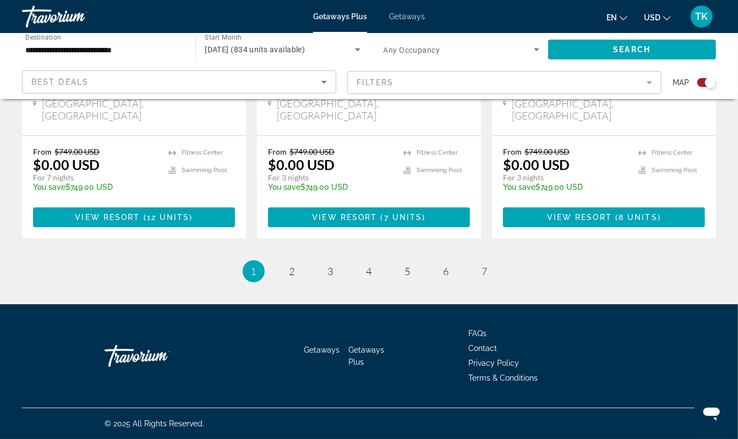
scroll to position [2079, 0]
click at [289, 277] on span "2" at bounding box center [292, 271] width 6 height 12
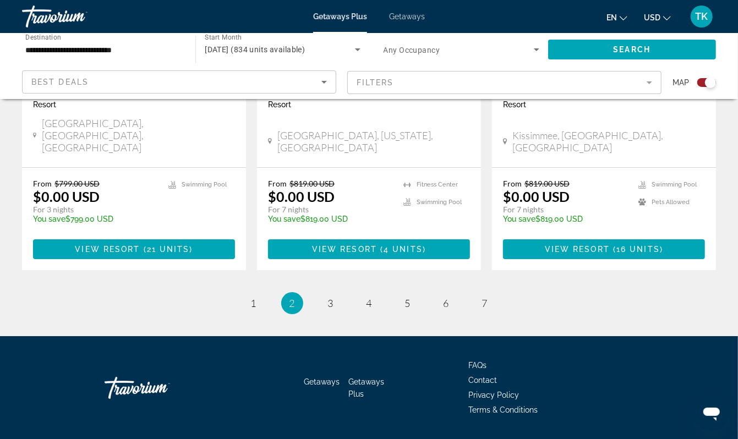
scroll to position [1862, 0]
click at [638, 92] on mat-form-field "Filters" at bounding box center [504, 82] width 314 height 23
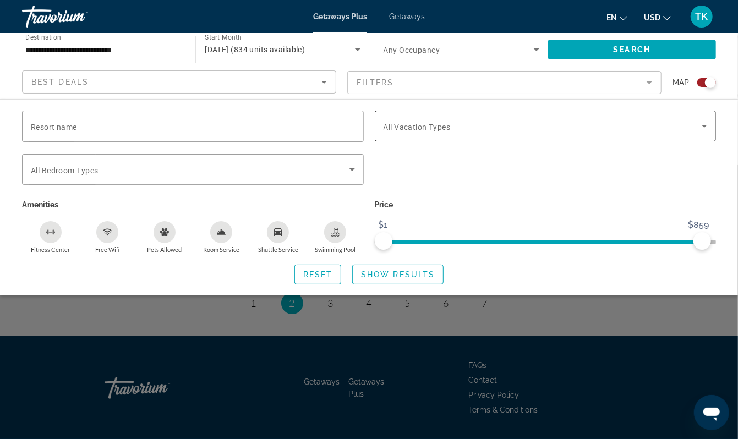
click at [700, 133] on icon "Search widget" at bounding box center [703, 125] width 13 height 13
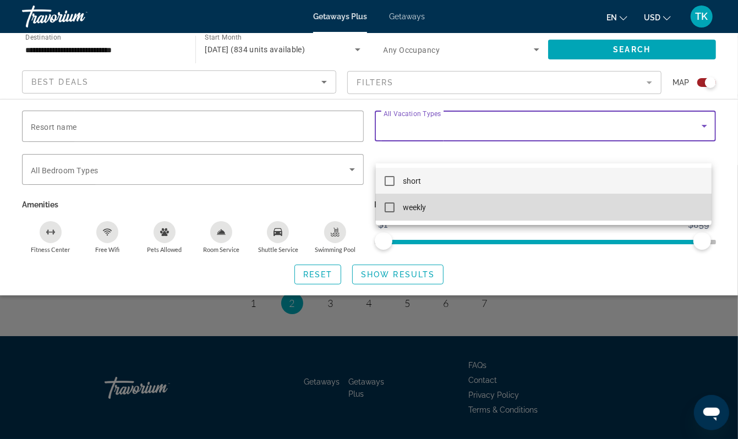
click at [386, 206] on mat-pseudo-checkbox at bounding box center [389, 207] width 10 height 10
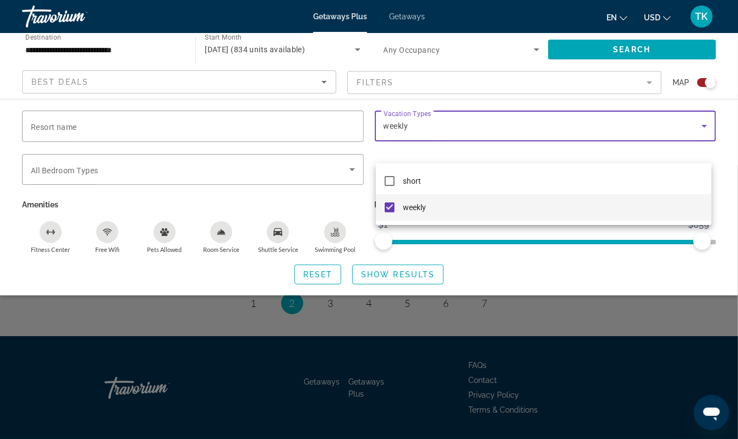
click at [620, 54] on div at bounding box center [369, 219] width 738 height 439
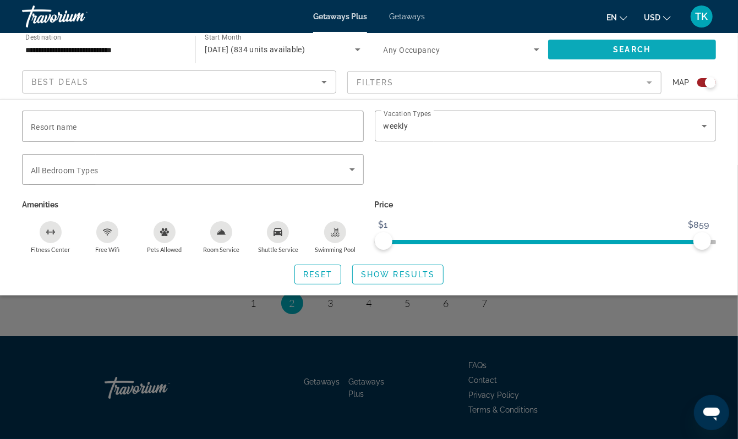
click at [639, 54] on span "Search" at bounding box center [631, 49] width 37 height 9
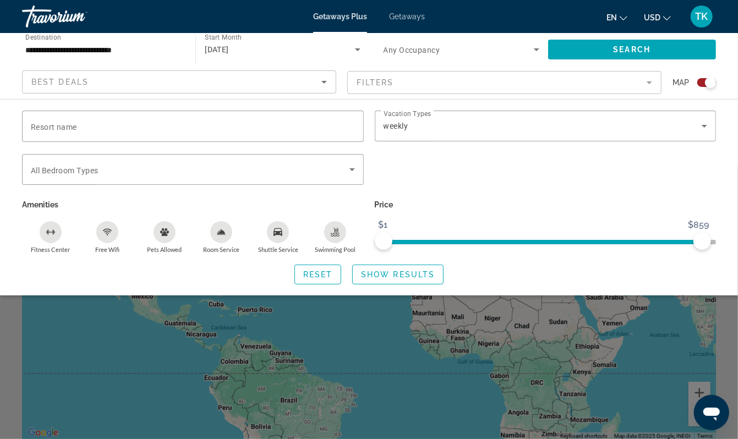
click at [530, 254] on div "Price $1 $859 $1 $859" at bounding box center [545, 225] width 353 height 57
click at [425, 392] on div "Search widget" at bounding box center [369, 302] width 738 height 274
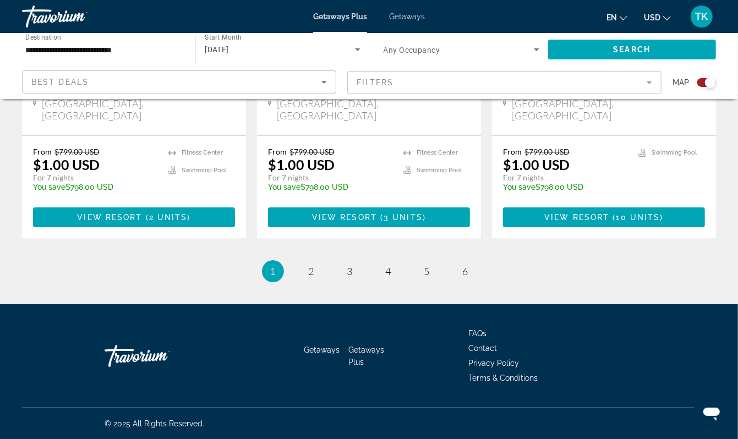
scroll to position [2005, 0]
click at [309, 277] on span "2" at bounding box center [312, 271] width 6 height 12
click at [347, 265] on span "3" at bounding box center [350, 271] width 6 height 12
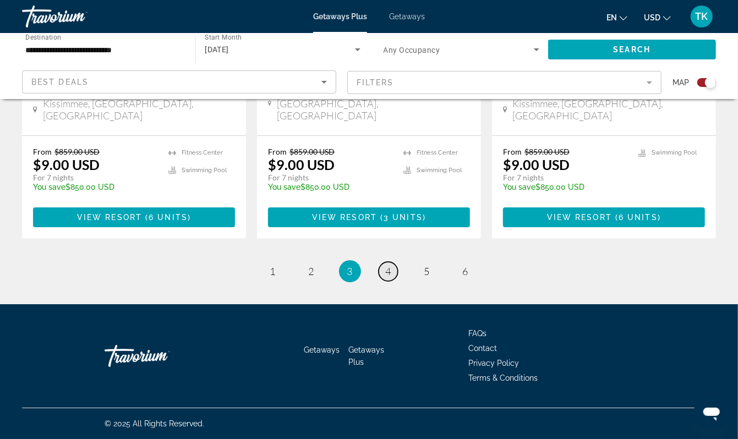
click at [391, 265] on span "4" at bounding box center [389, 271] width 6 height 12
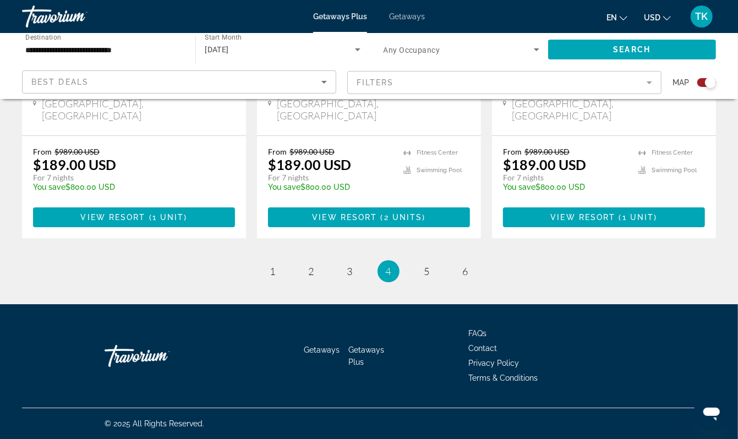
scroll to position [1895, 0]
click at [430, 277] on span "5" at bounding box center [427, 271] width 6 height 12
click at [468, 277] on span "6" at bounding box center [466, 271] width 6 height 12
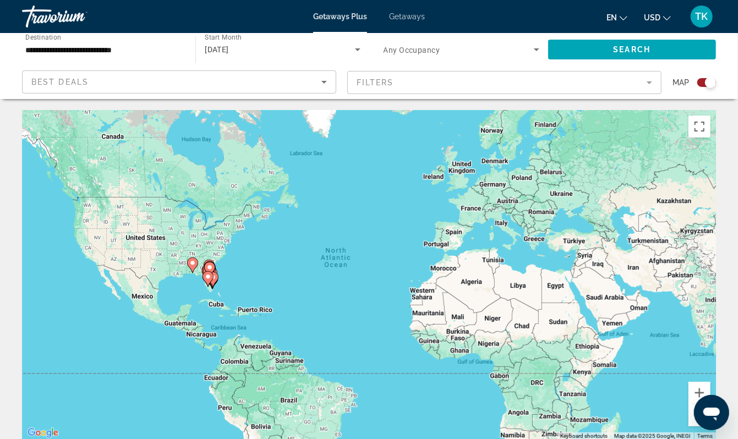
click at [190, 310] on div "To activate drag with keyboard, press Alt + Enter. Once in keyboard drag state,…" at bounding box center [369, 275] width 694 height 330
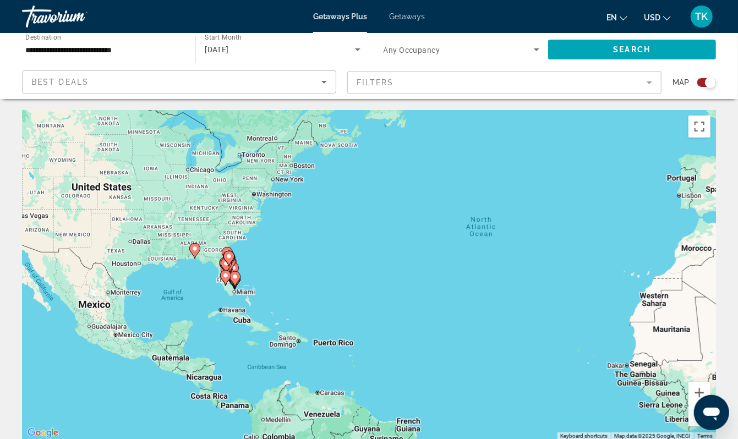
click at [194, 292] on div "To activate drag with keyboard, press Alt + Enter. Once in keyboard drag state,…" at bounding box center [369, 275] width 694 height 330
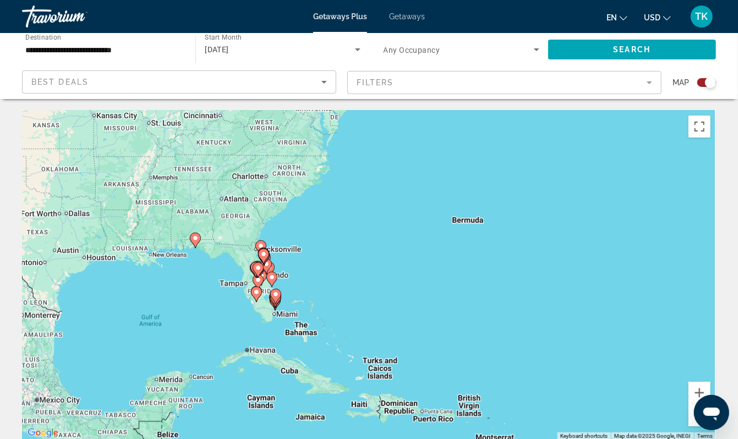
click at [194, 292] on div "To activate drag with keyboard, press Alt + Enter. Once in keyboard drag state,…" at bounding box center [369, 275] width 694 height 330
click at [197, 284] on div "To activate drag with keyboard, press Alt + Enter. Once in keyboard drag state,…" at bounding box center [369, 275] width 694 height 330
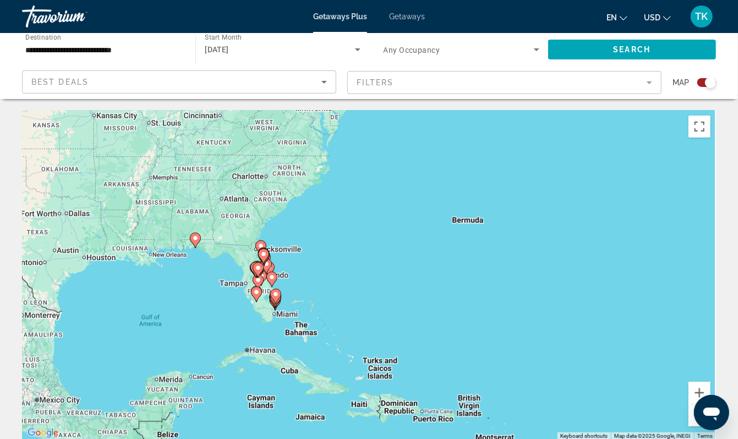
click at [197, 284] on div "To activate drag with keyboard, press Alt + Enter. Once in keyboard drag state,…" at bounding box center [369, 275] width 694 height 330
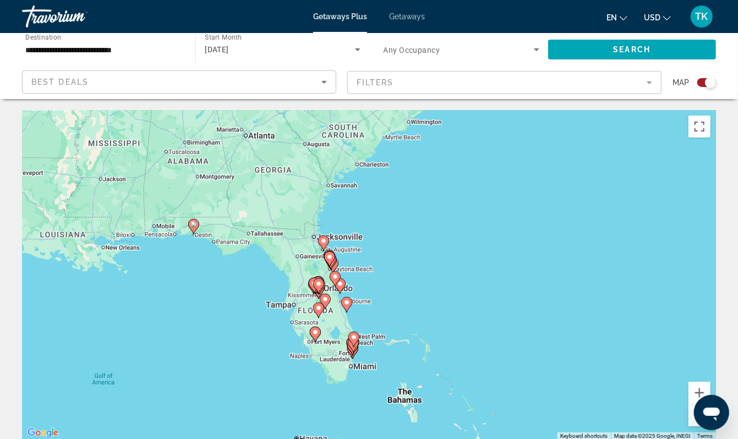
click at [194, 270] on div "To activate drag with keyboard, press Alt + Enter. Once in keyboard drag state,…" at bounding box center [369, 275] width 694 height 330
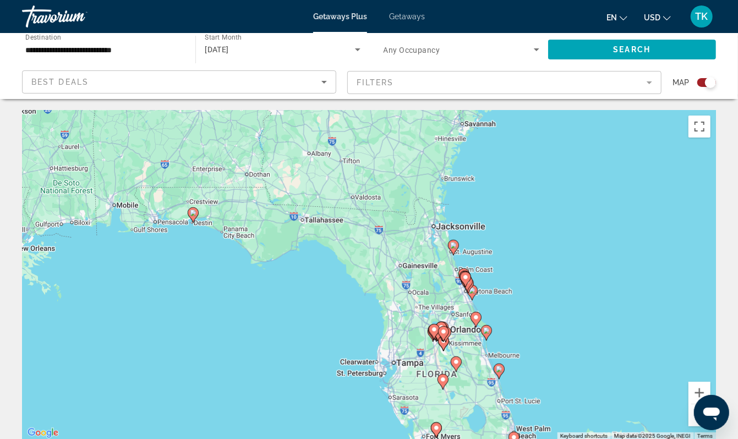
click at [357, 56] on icon "Search widget" at bounding box center [357, 49] width 13 height 13
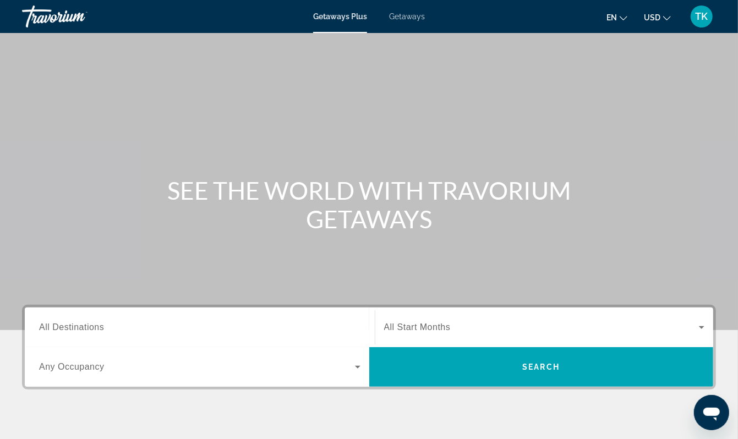
click at [413, 21] on span "Getaways" at bounding box center [407, 16] width 36 height 9
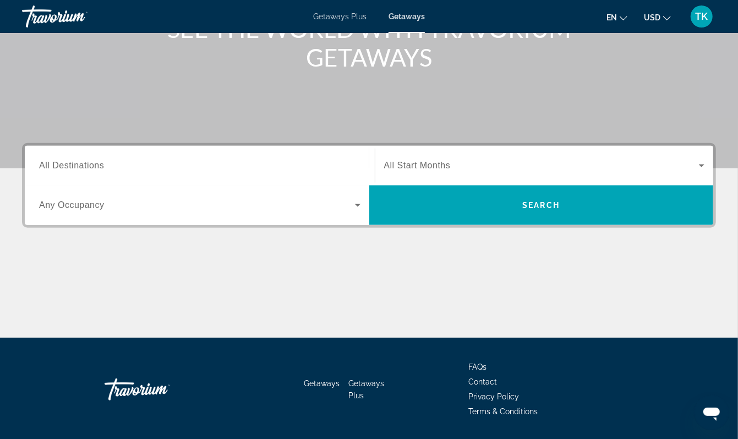
scroll to position [179, 0]
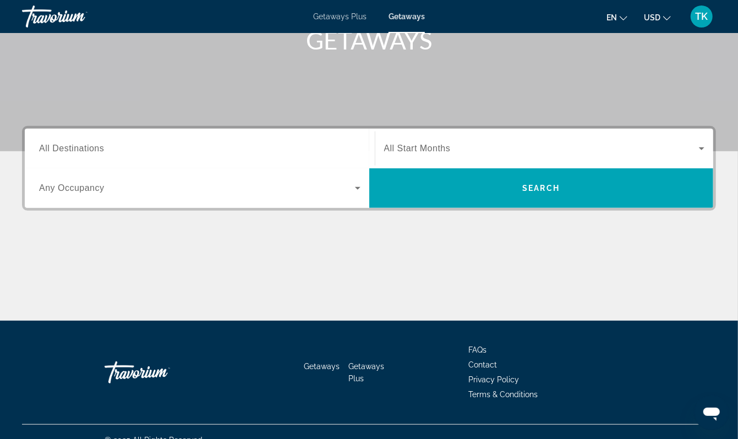
click at [91, 153] on span "All Destinations" at bounding box center [71, 148] width 65 height 9
click at [91, 156] on input "Destination All Destinations" at bounding box center [199, 148] width 321 height 13
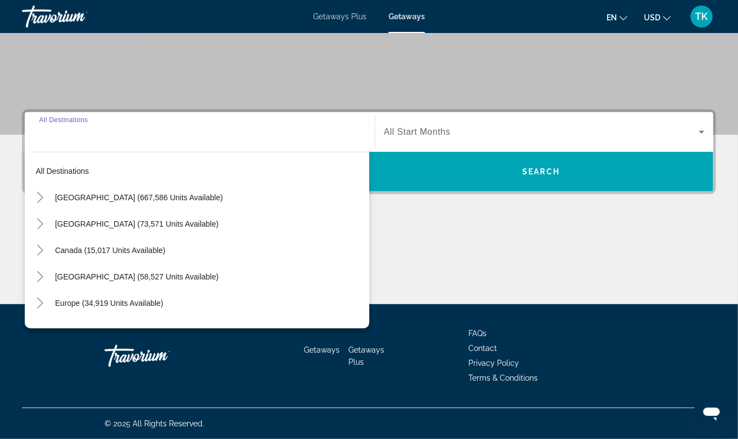
scroll to position [319, 0]
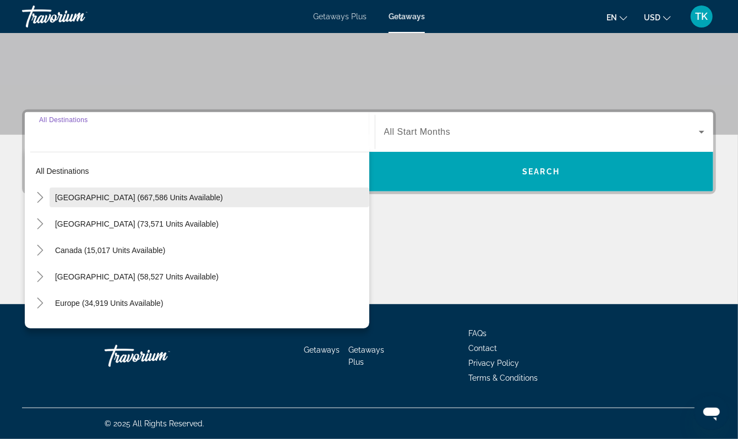
click at [106, 193] on span "[GEOGRAPHIC_DATA] (667,586 units available)" at bounding box center [139, 197] width 168 height 9
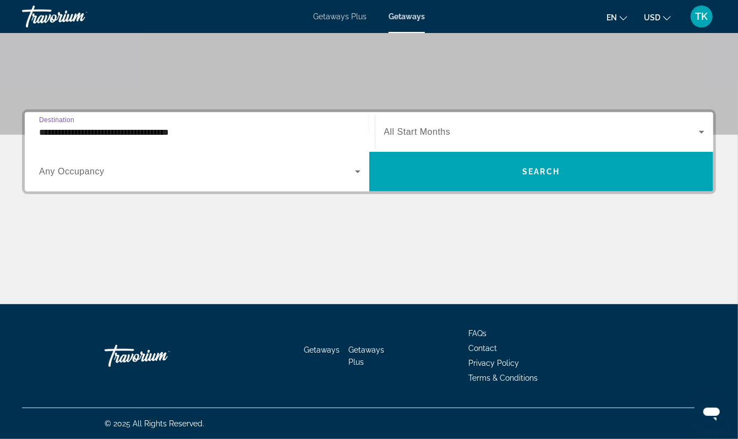
click at [90, 126] on input "**********" at bounding box center [199, 132] width 321 height 13
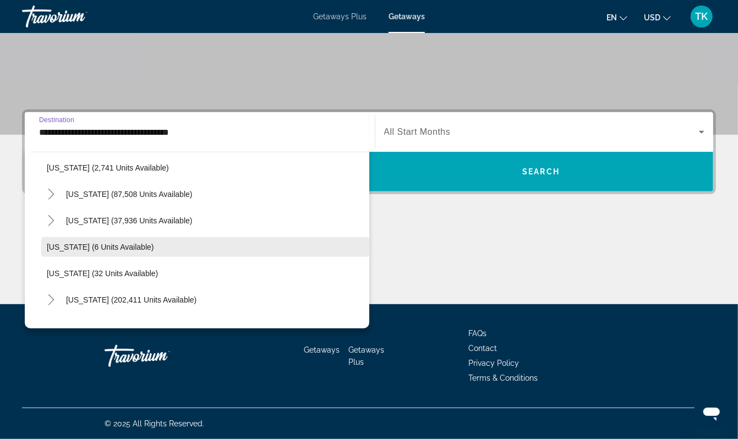
scroll to position [86, 0]
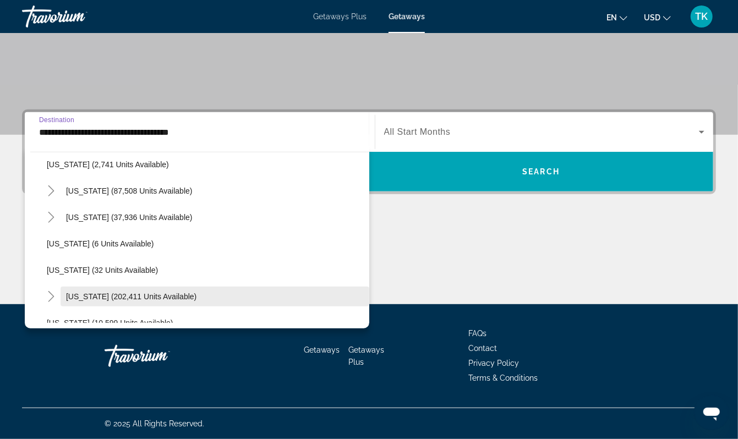
click at [97, 301] on span "[US_STATE] (202,411 units available)" at bounding box center [131, 296] width 130 height 9
type input "**********"
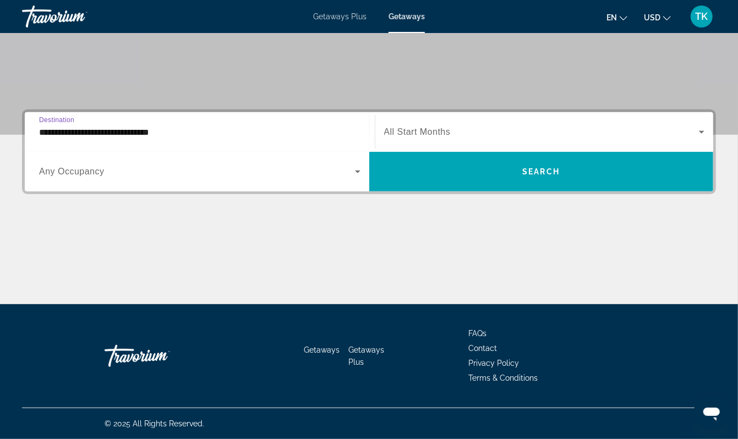
click at [433, 125] on span "Search widget" at bounding box center [541, 131] width 315 height 13
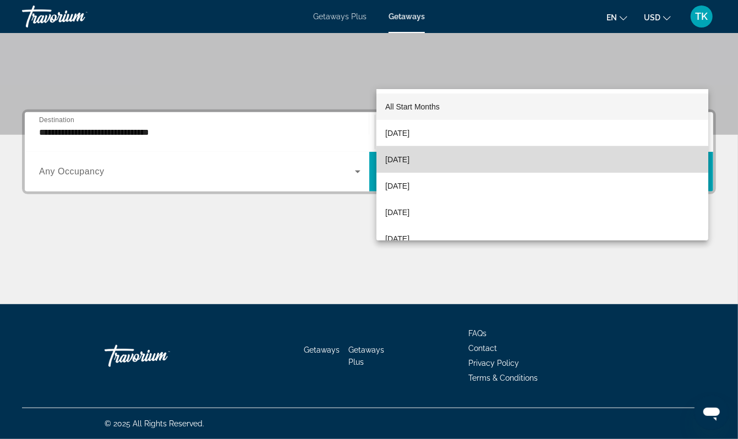
click at [409, 158] on span "[DATE]" at bounding box center [397, 159] width 24 height 13
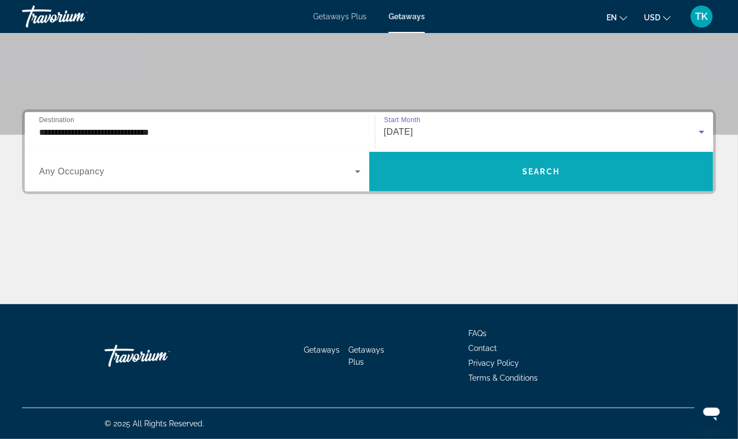
click at [537, 167] on span "Search" at bounding box center [540, 171] width 37 height 9
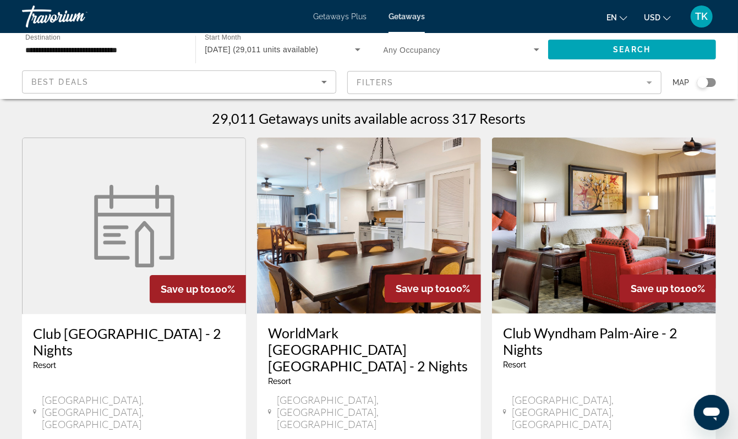
click at [634, 94] on mat-form-field "Filters" at bounding box center [504, 82] width 314 height 23
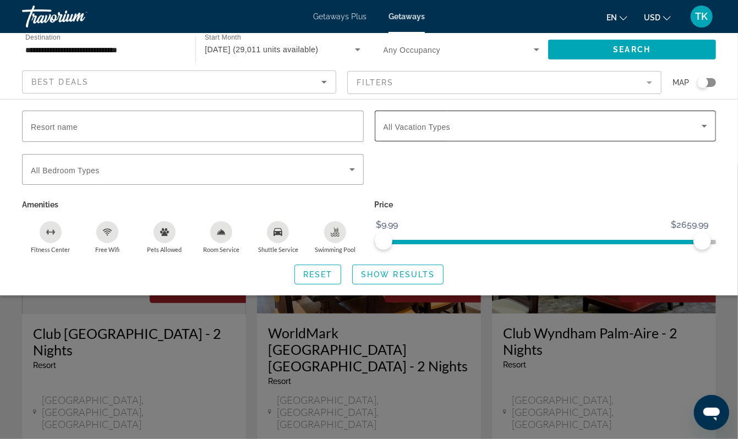
click at [702, 133] on icon "Search widget" at bounding box center [703, 125] width 13 height 13
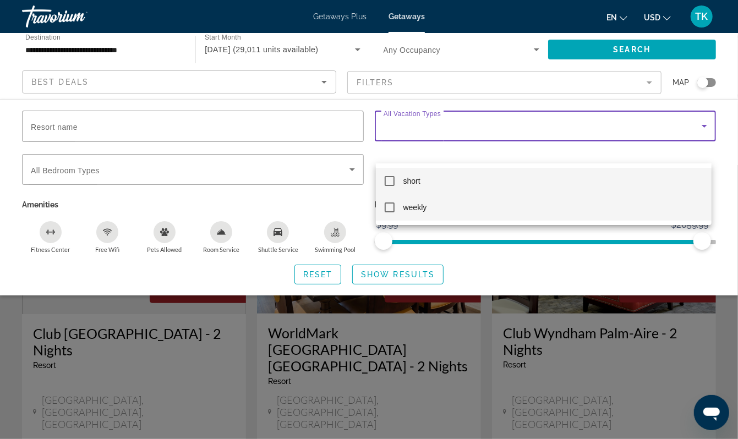
click at [469, 212] on mat-option "weekly" at bounding box center [544, 207] width 336 height 26
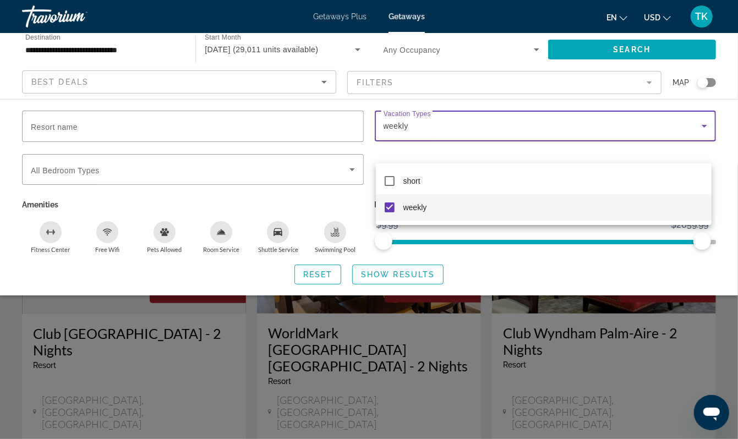
click at [633, 56] on div at bounding box center [369, 219] width 738 height 439
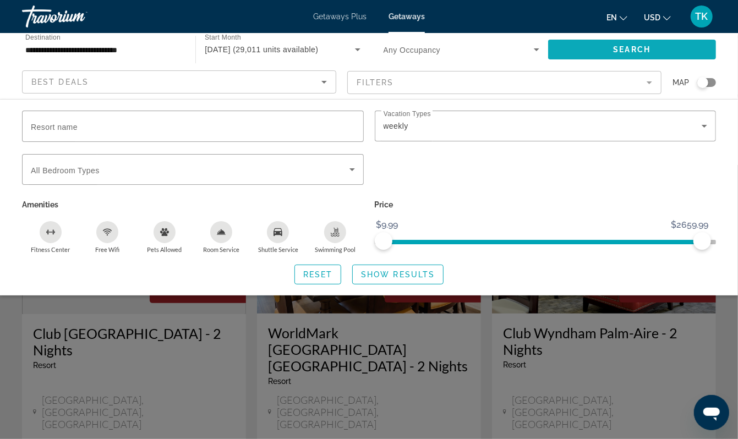
click at [633, 54] on span "Search" at bounding box center [631, 49] width 37 height 9
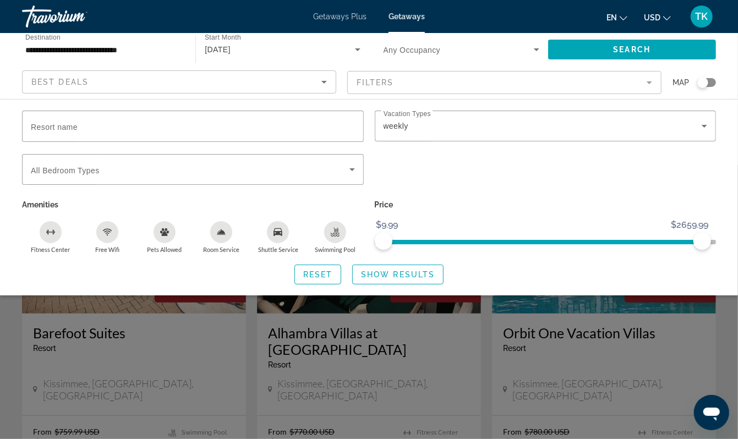
click at [727, 361] on div "Search widget" at bounding box center [369, 302] width 738 height 274
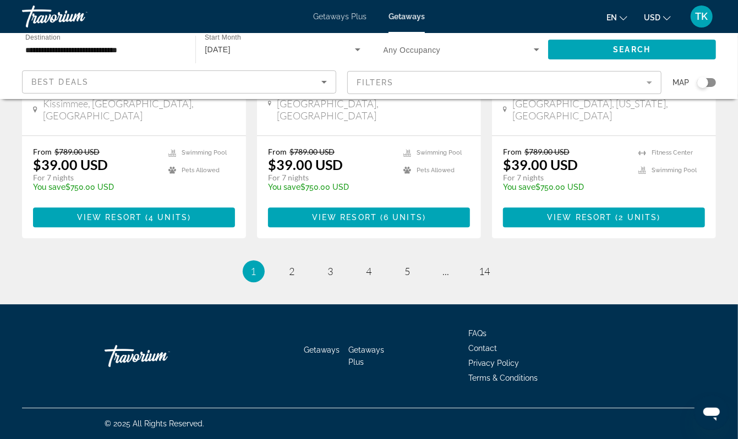
scroll to position [1699, 0]
click at [289, 277] on span "2" at bounding box center [292, 271] width 6 height 12
click at [328, 277] on span "3" at bounding box center [331, 271] width 6 height 12
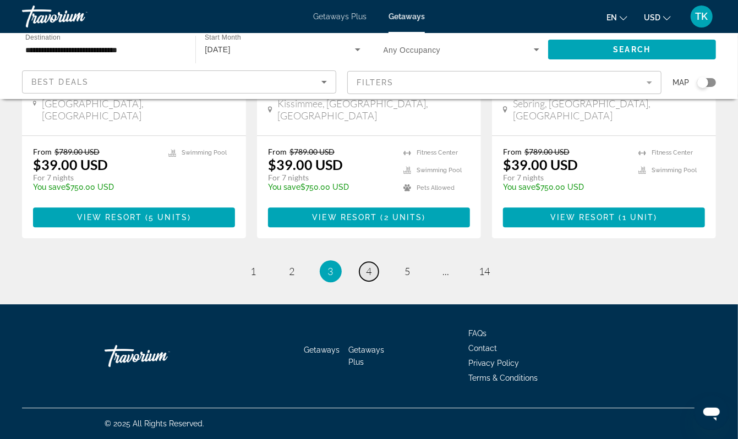
click at [368, 277] on span "4" at bounding box center [369, 271] width 6 height 12
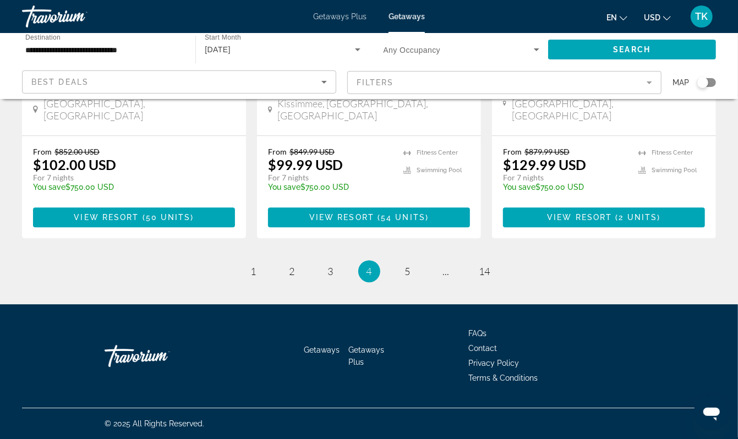
scroll to position [1729, 0]
click at [414, 262] on link "page 5" at bounding box center [407, 271] width 19 height 19
click at [410, 277] on span "6" at bounding box center [408, 271] width 6 height 12
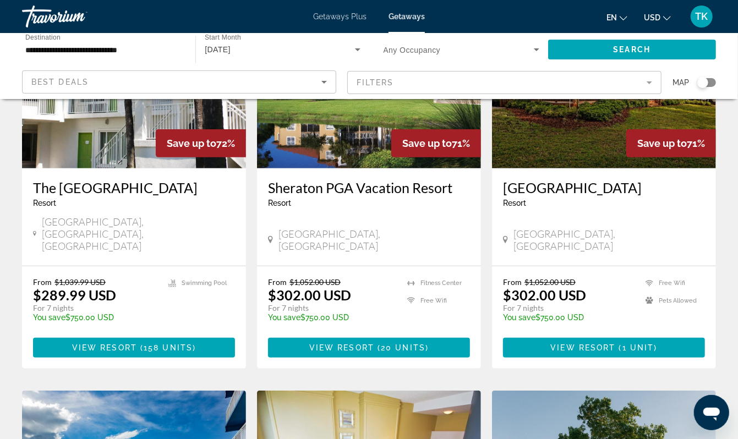
click at [108, 168] on img "Main content" at bounding box center [134, 80] width 224 height 176
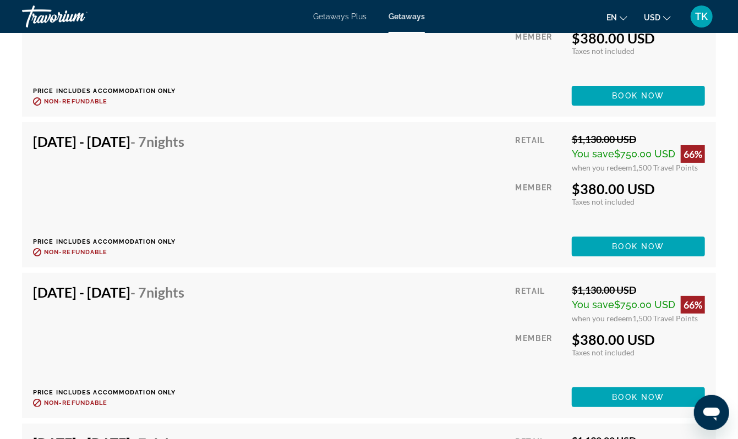
scroll to position [8867, 0]
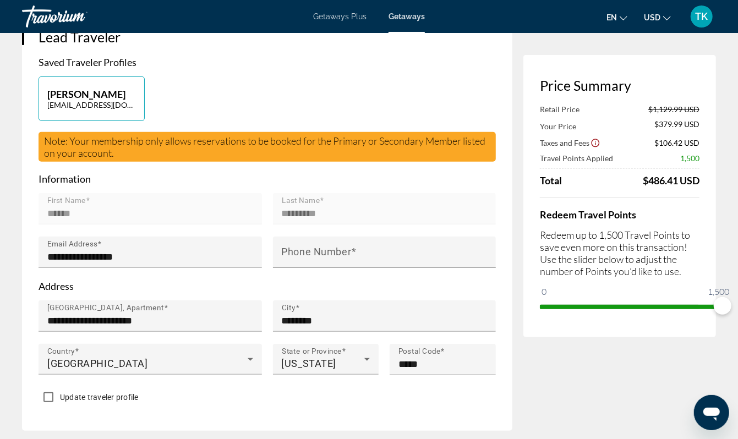
scroll to position [249, 0]
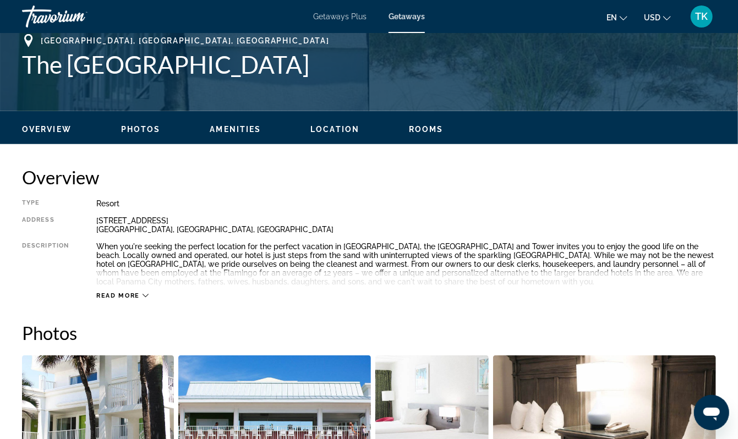
scroll to position [339, 0]
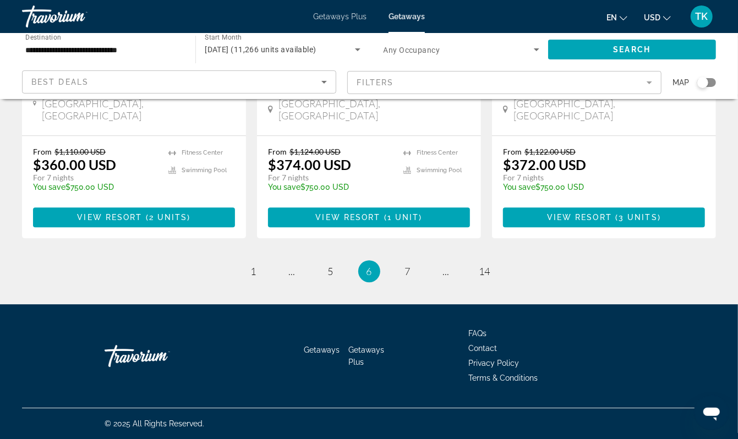
scroll to position [1647, 0]
click at [410, 277] on span "7" at bounding box center [408, 271] width 6 height 12
click at [417, 281] on link "page 8" at bounding box center [407, 271] width 19 height 19
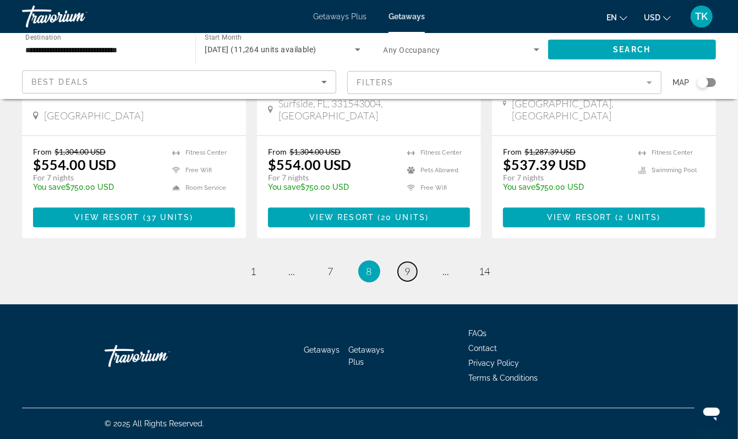
click at [411, 281] on link "page 9" at bounding box center [407, 271] width 19 height 19
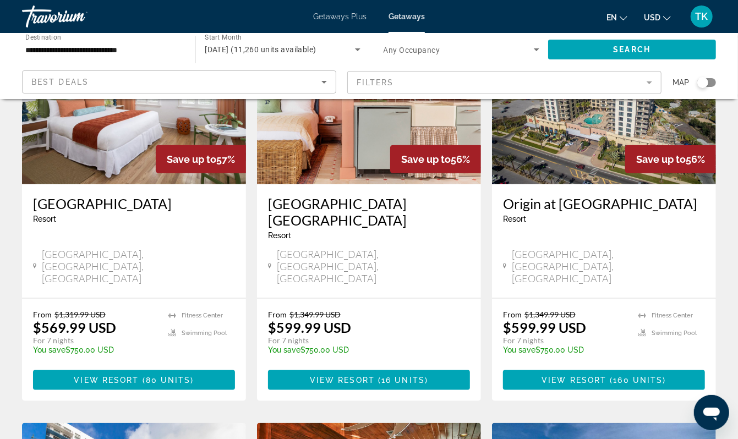
scroll to position [540, 0]
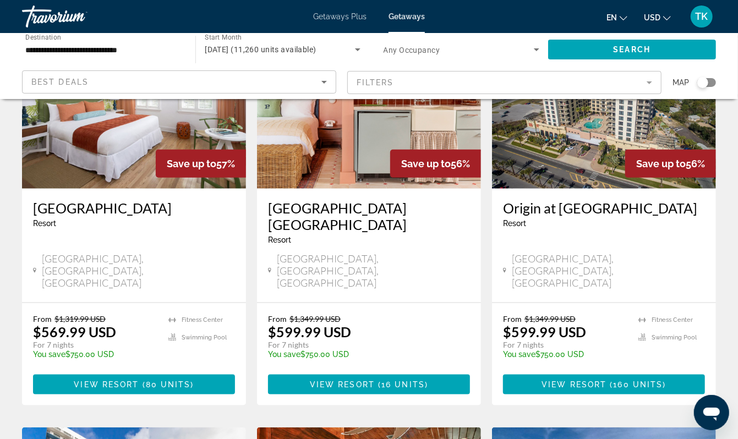
click at [559, 189] on img "Main content" at bounding box center [604, 101] width 224 height 176
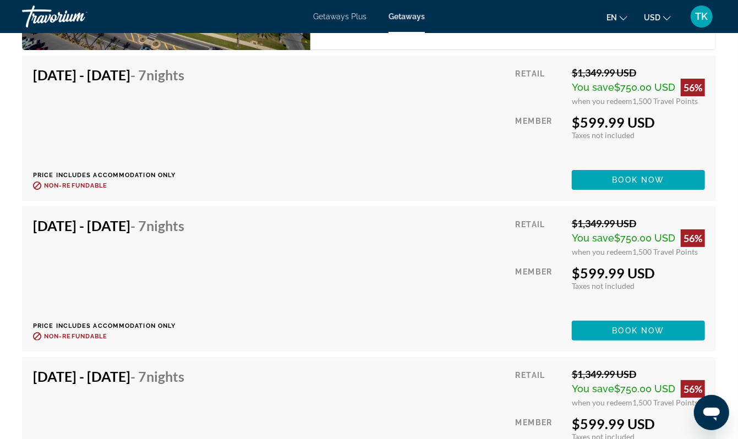
scroll to position [1178, 0]
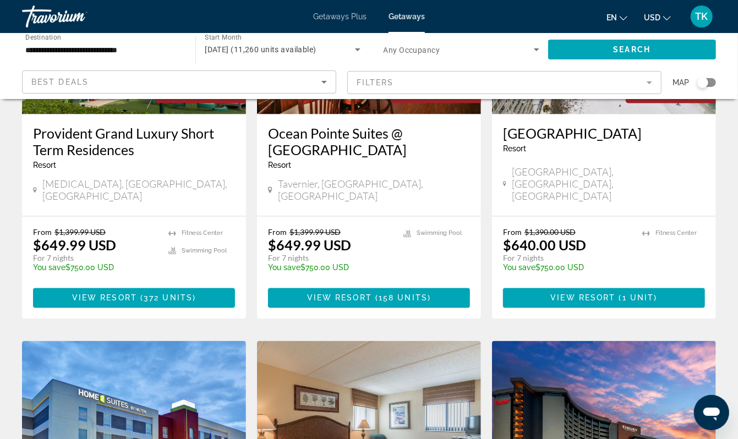
scroll to position [1005, 0]
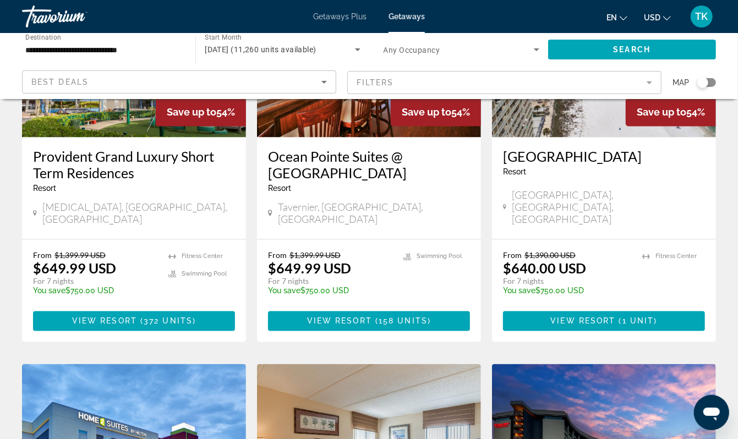
click at [590, 138] on img "Main content" at bounding box center [604, 49] width 224 height 176
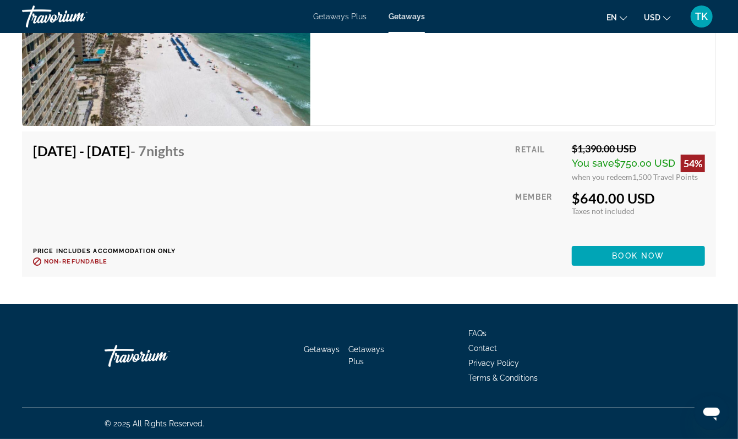
scroll to position [2298, 0]
click at [596, 269] on span "Main content" at bounding box center [638, 256] width 133 height 26
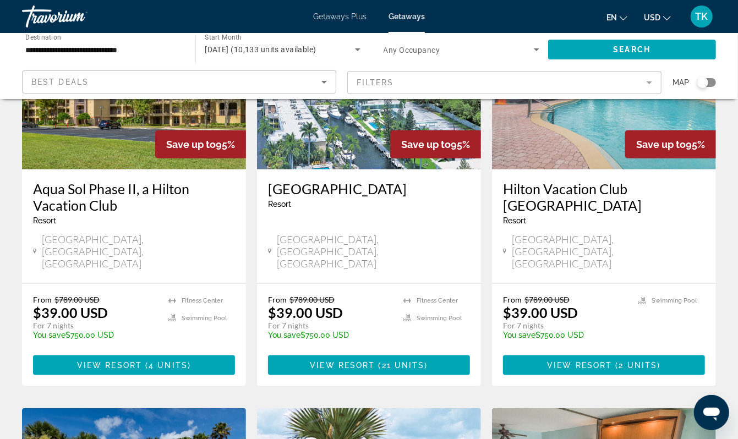
scroll to position [1769, 0]
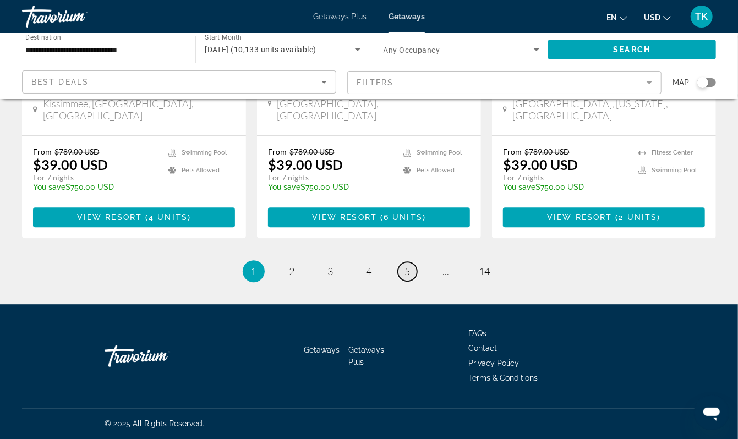
click at [411, 262] on link "page 5" at bounding box center [407, 271] width 19 height 19
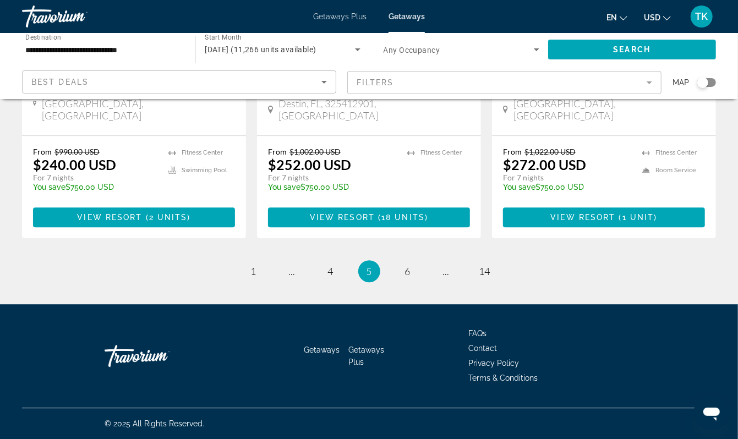
scroll to position [1749, 0]
click at [410, 265] on span "6" at bounding box center [408, 271] width 6 height 12
click at [410, 265] on span "7" at bounding box center [408, 271] width 6 height 12
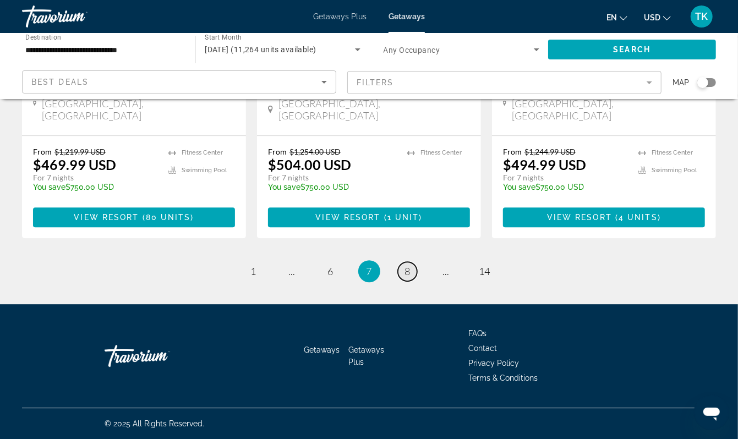
click at [410, 265] on span "8" at bounding box center [408, 271] width 6 height 12
click at [410, 265] on span "9" at bounding box center [408, 271] width 6 height 12
click at [413, 277] on span "10" at bounding box center [407, 271] width 11 height 12
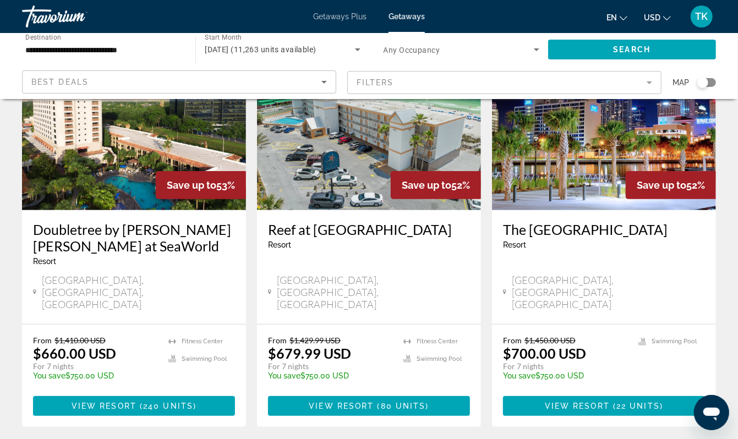
scroll to position [94, 0]
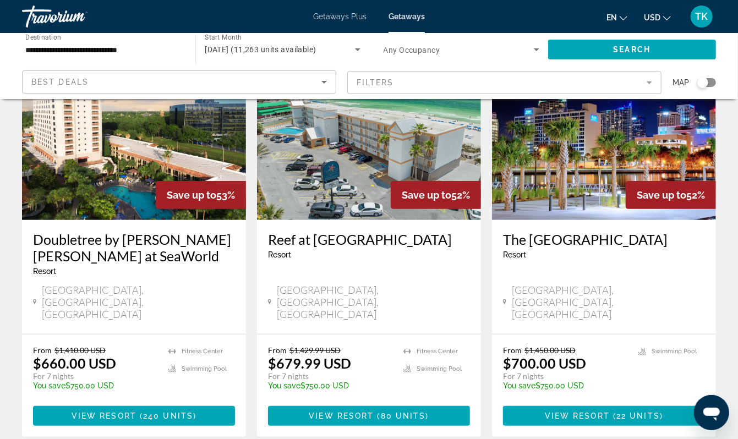
click at [397, 220] on img "Main content" at bounding box center [369, 132] width 224 height 176
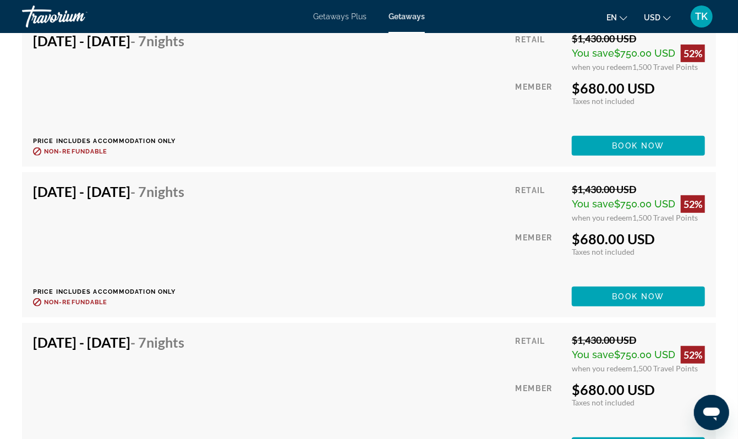
scroll to position [4254, 0]
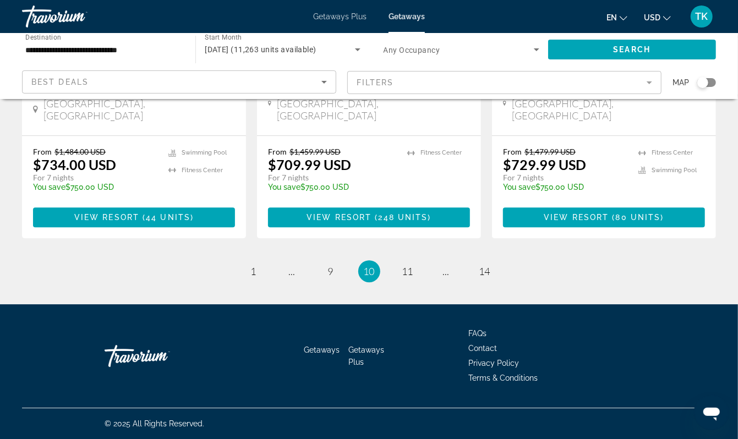
scroll to position [1776, 0]
click at [413, 277] on span "11" at bounding box center [407, 271] width 11 height 12
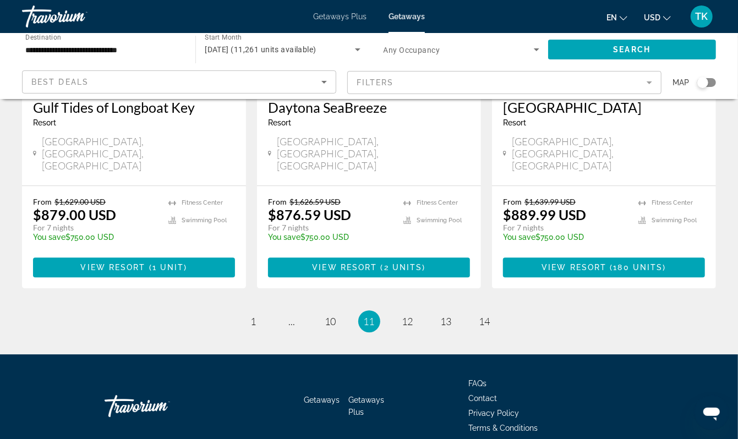
scroll to position [1769, 0]
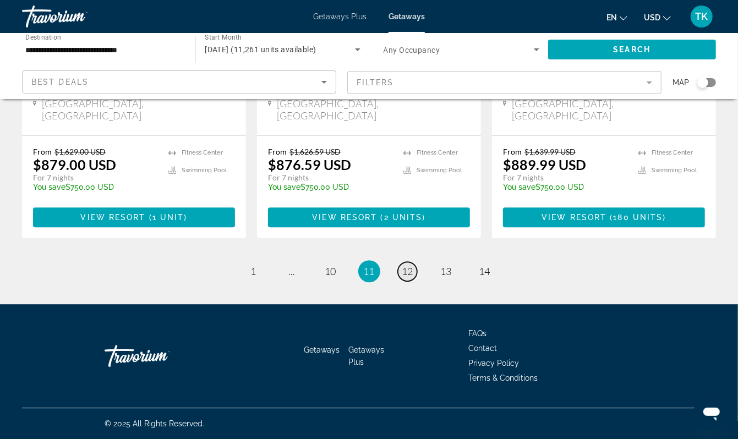
click span "12"
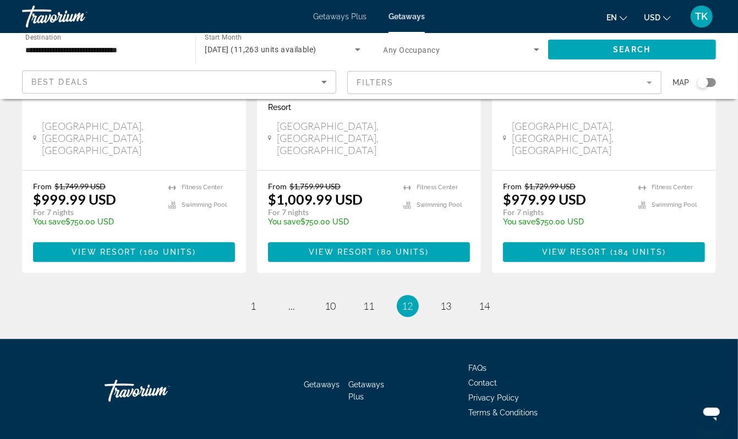
scroll to position [1524, 0]
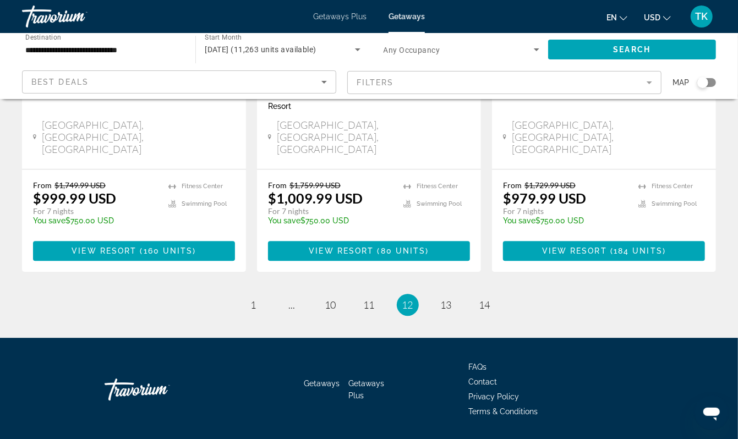
click img "Main content"
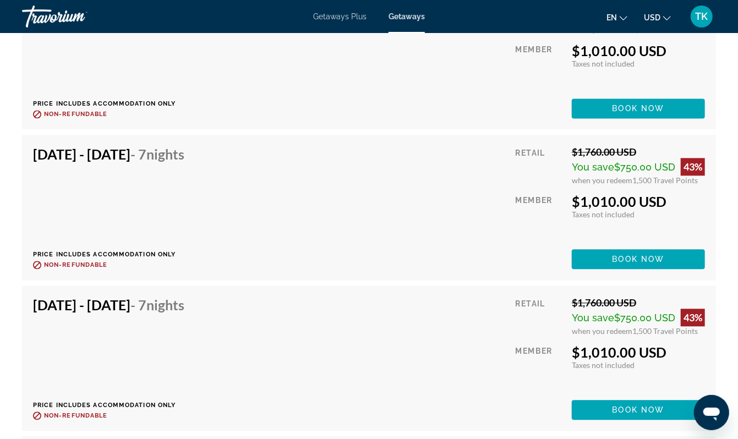
scroll to position [5991, 0]
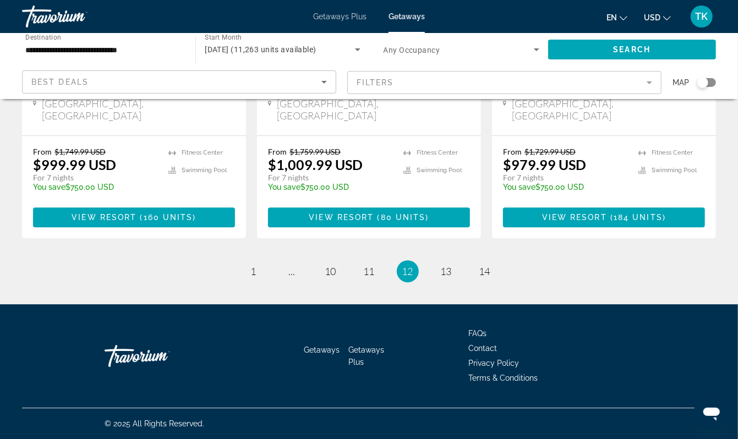
scroll to position [1631, 0]
click span "13"
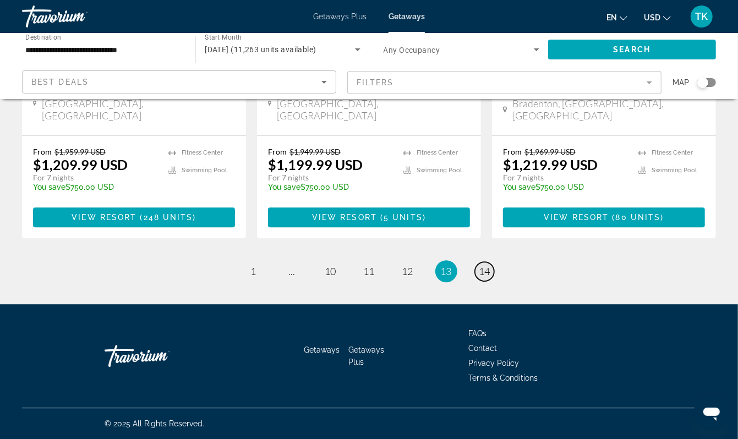
click span "14"
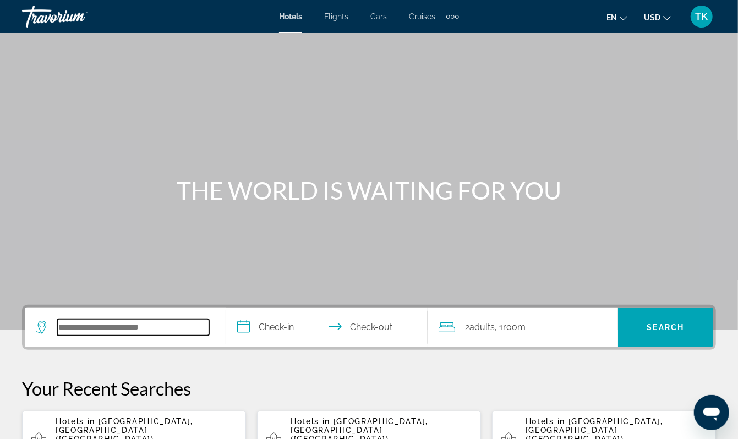
click at [106, 336] on input "Search widget" at bounding box center [133, 327] width 152 height 17
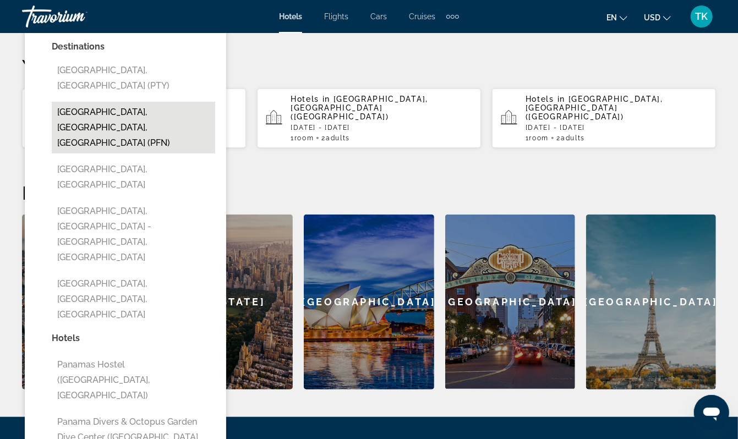
drag, startPoint x: 106, startPoint y: 399, endPoint x: 118, endPoint y: 182, distance: 218.2
click at [118, 153] on button "Panama City, FL, United States (PFN)" at bounding box center [133, 128] width 163 height 52
type input "**********"
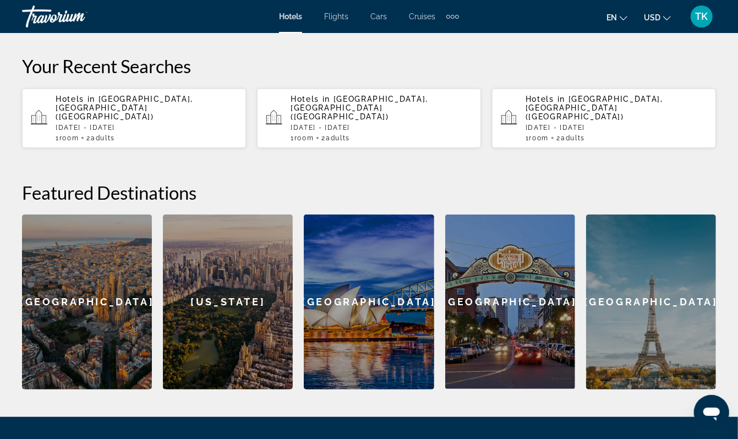
click at [284, 28] on input "**********" at bounding box center [329, 6] width 206 height 43
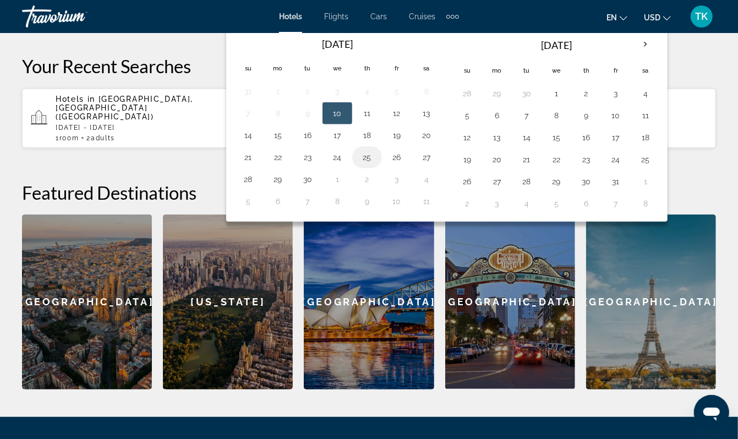
click at [376, 165] on button "25" at bounding box center [367, 157] width 18 height 15
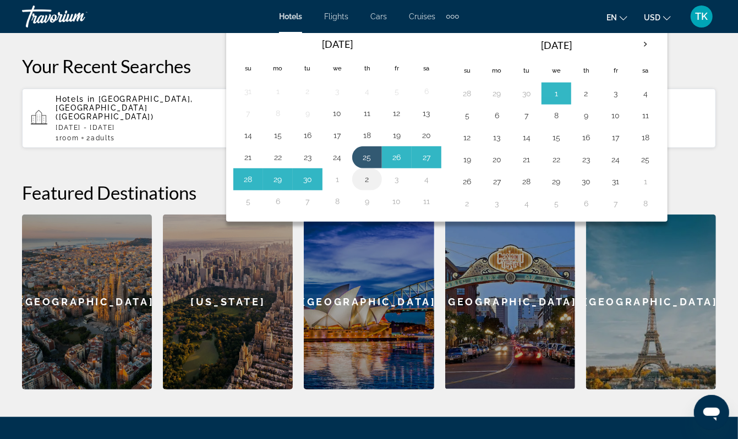
click at [376, 187] on button "2" at bounding box center [367, 179] width 18 height 15
type input "**********"
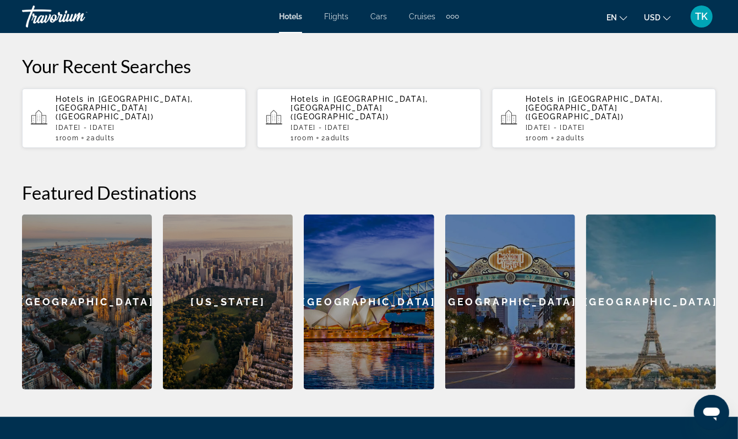
click at [647, 9] on span "Search" at bounding box center [665, 5] width 37 height 9
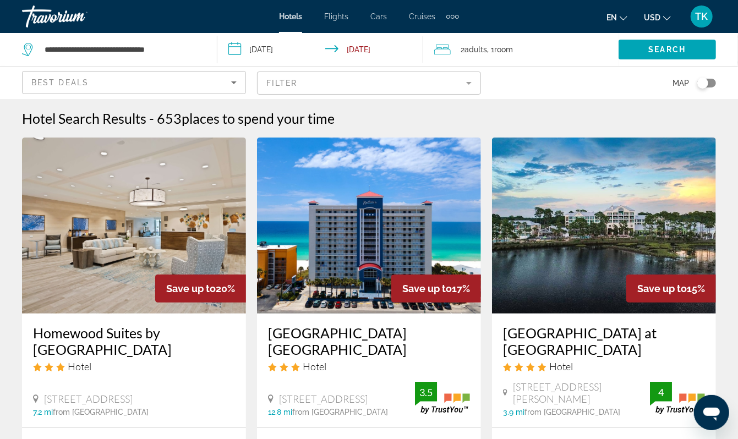
click at [287, 59] on input "**********" at bounding box center [322, 51] width 211 height 36
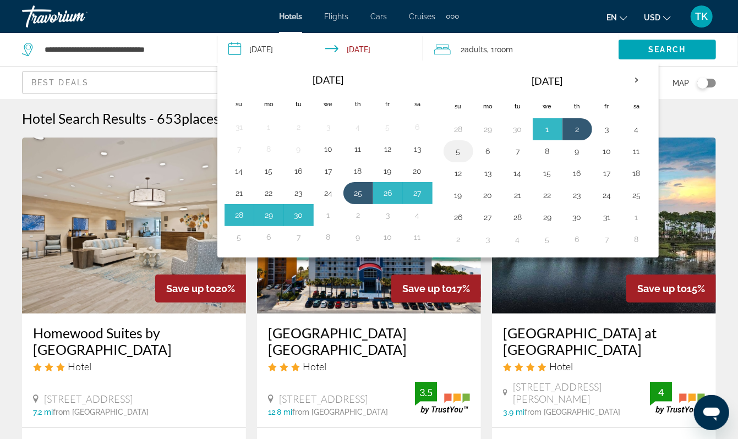
click at [467, 159] on button "5" at bounding box center [458, 151] width 18 height 15
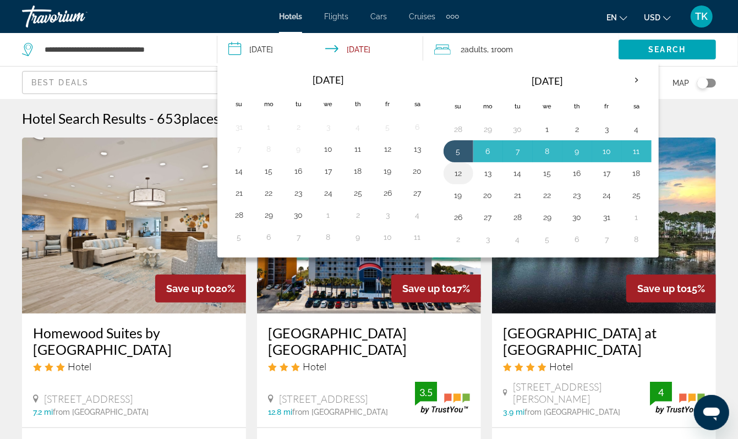
click at [467, 181] on button "12" at bounding box center [458, 173] width 18 height 15
type input "**********"
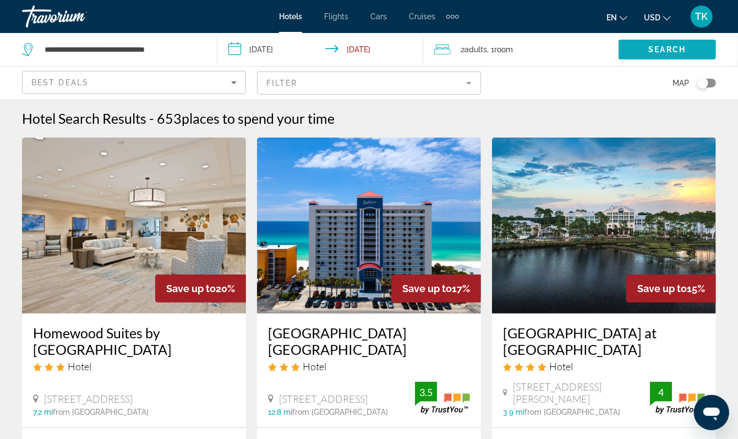
click at [653, 54] on span "Search" at bounding box center [667, 49] width 37 height 9
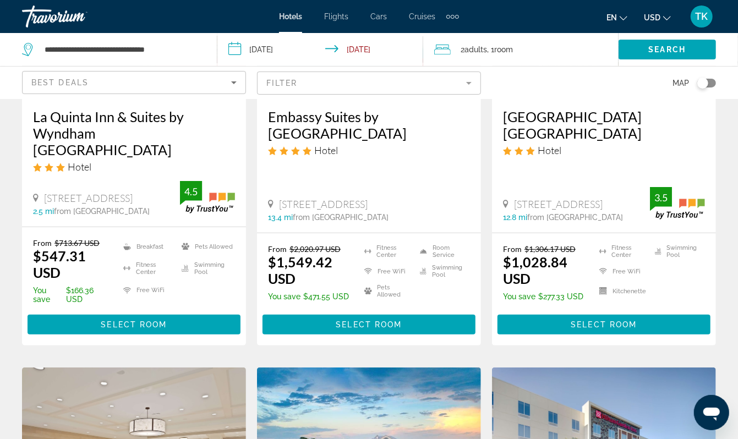
scroll to position [205, 0]
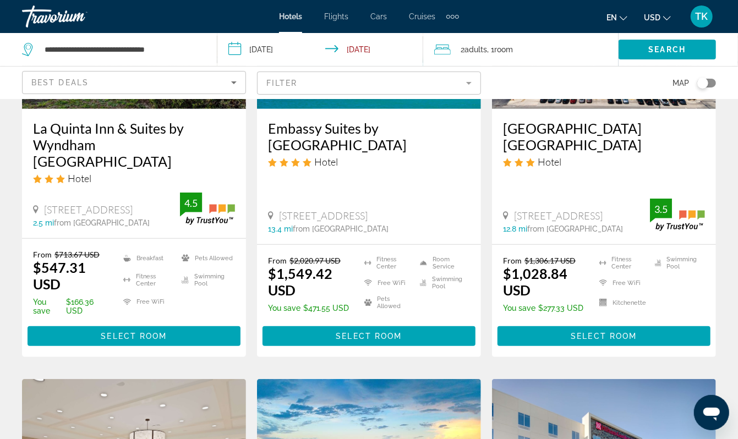
click at [351, 109] on img "Main content" at bounding box center [369, 21] width 224 height 176
